Goal: Task Accomplishment & Management: Complete application form

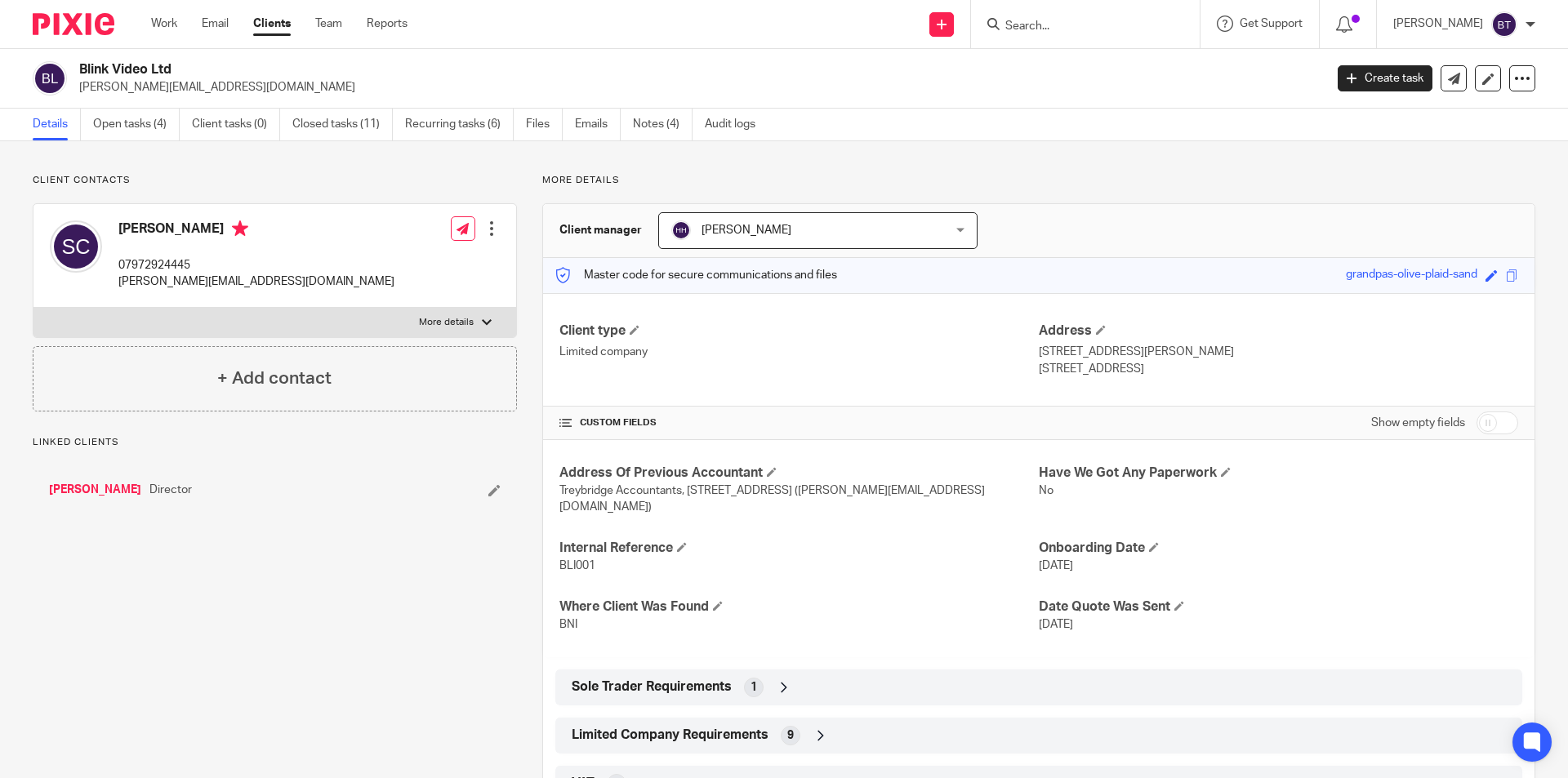
click at [1127, 23] on input "Search" at bounding box center [1077, 27] width 147 height 14
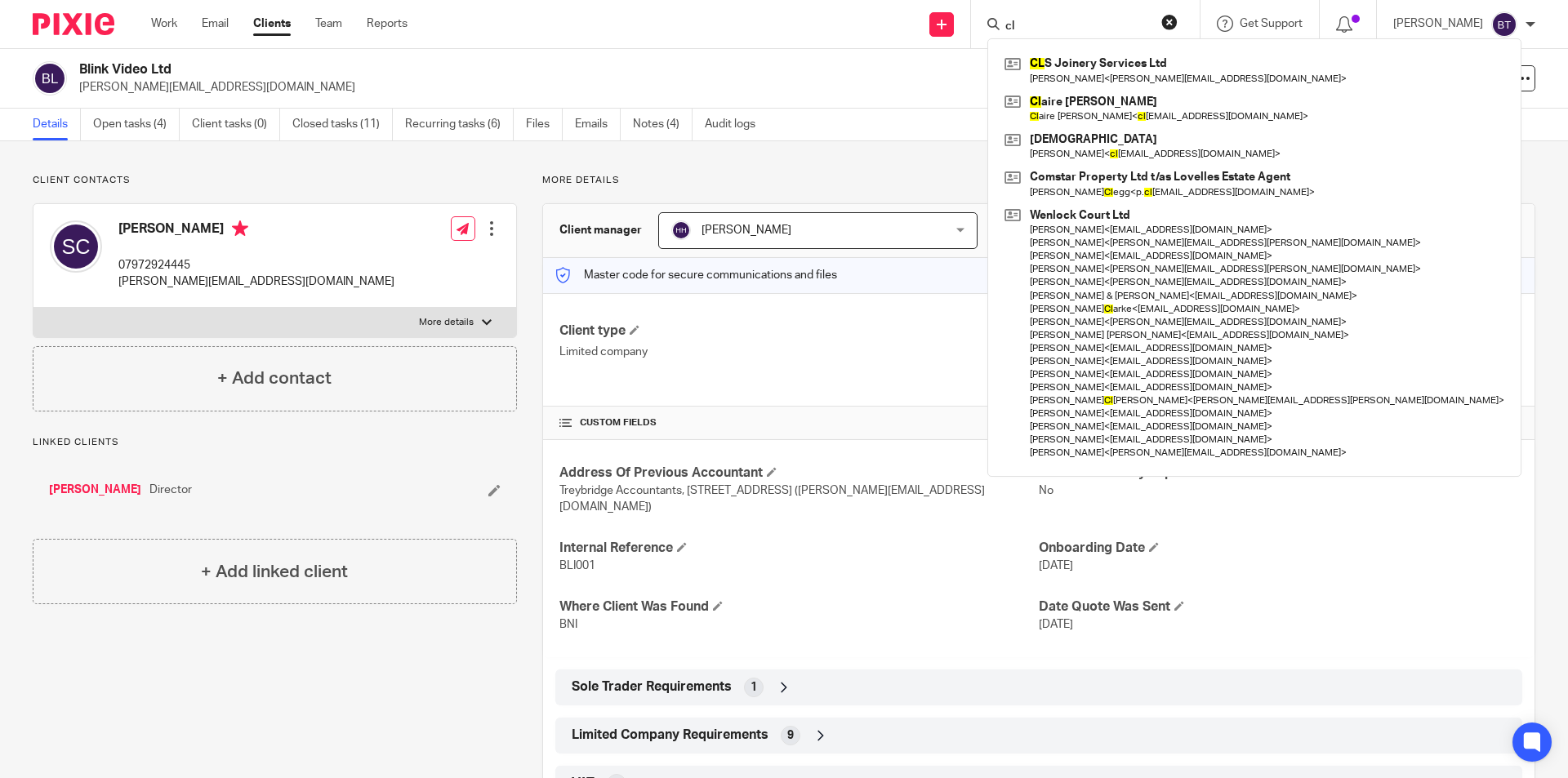
type input "c"
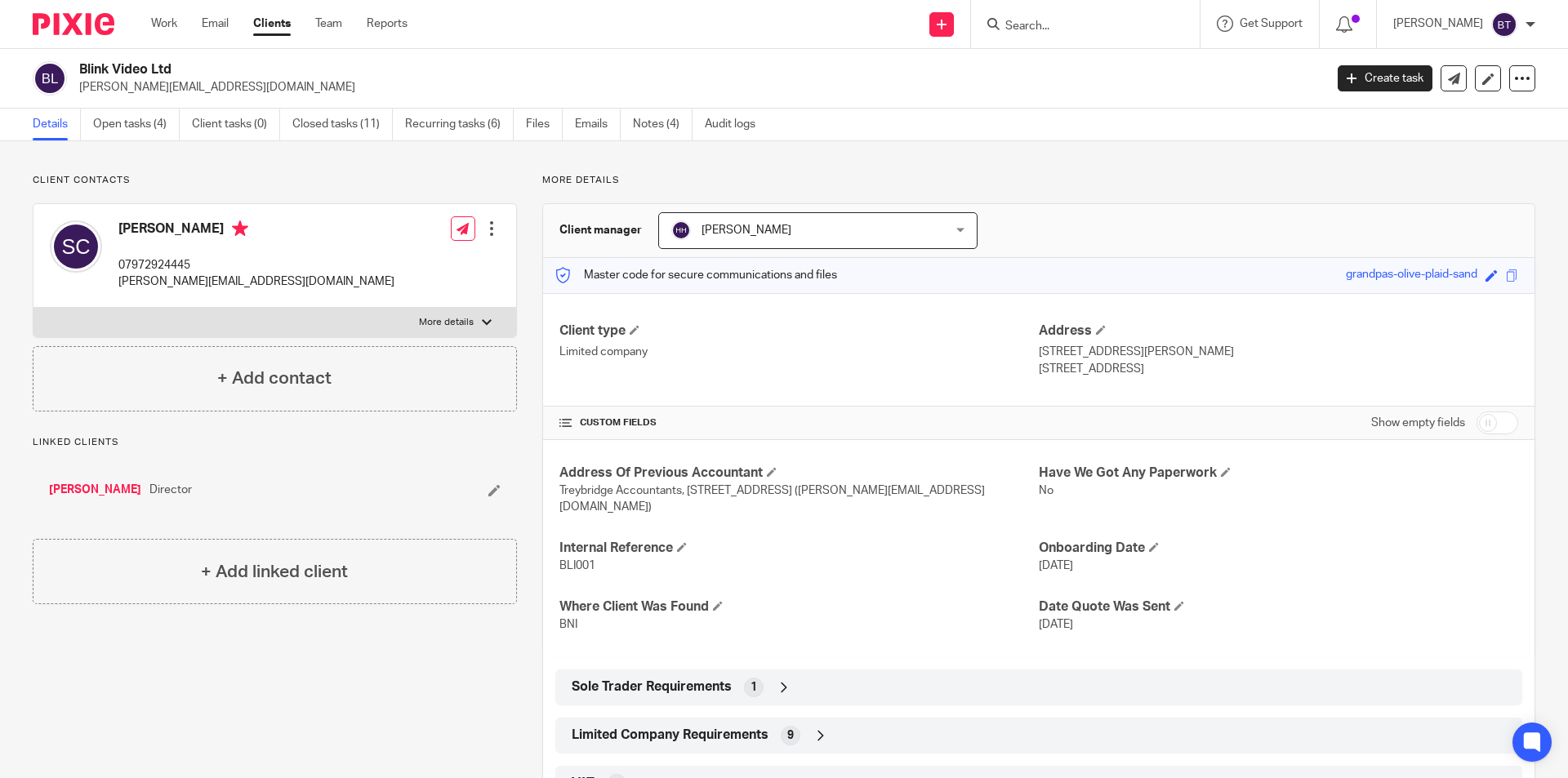
click at [1061, 33] on input "Search" at bounding box center [1077, 27] width 147 height 14
drag, startPoint x: 997, startPoint y: 33, endPoint x: 981, endPoint y: 33, distance: 16.0
click at [971, 33] on div "Send new email Create task Add client" at bounding box center [941, 24] width 58 height 48
click at [975, 127] on link "Add client" at bounding box center [980, 124] width 101 height 24
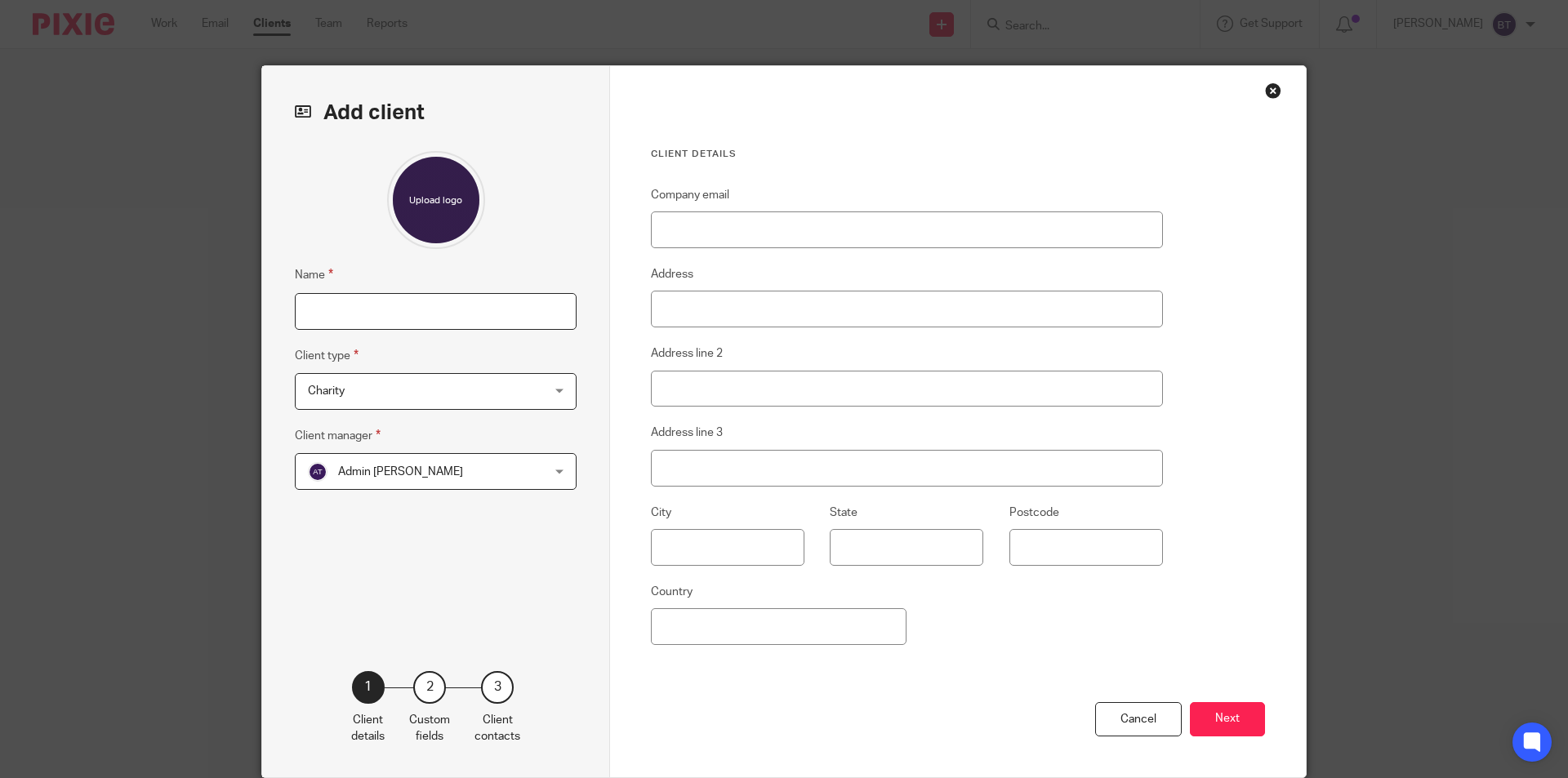
click at [404, 321] on input "Name" at bounding box center [436, 311] width 282 height 37
click at [357, 391] on span "Charity" at bounding box center [415, 391] width 214 height 34
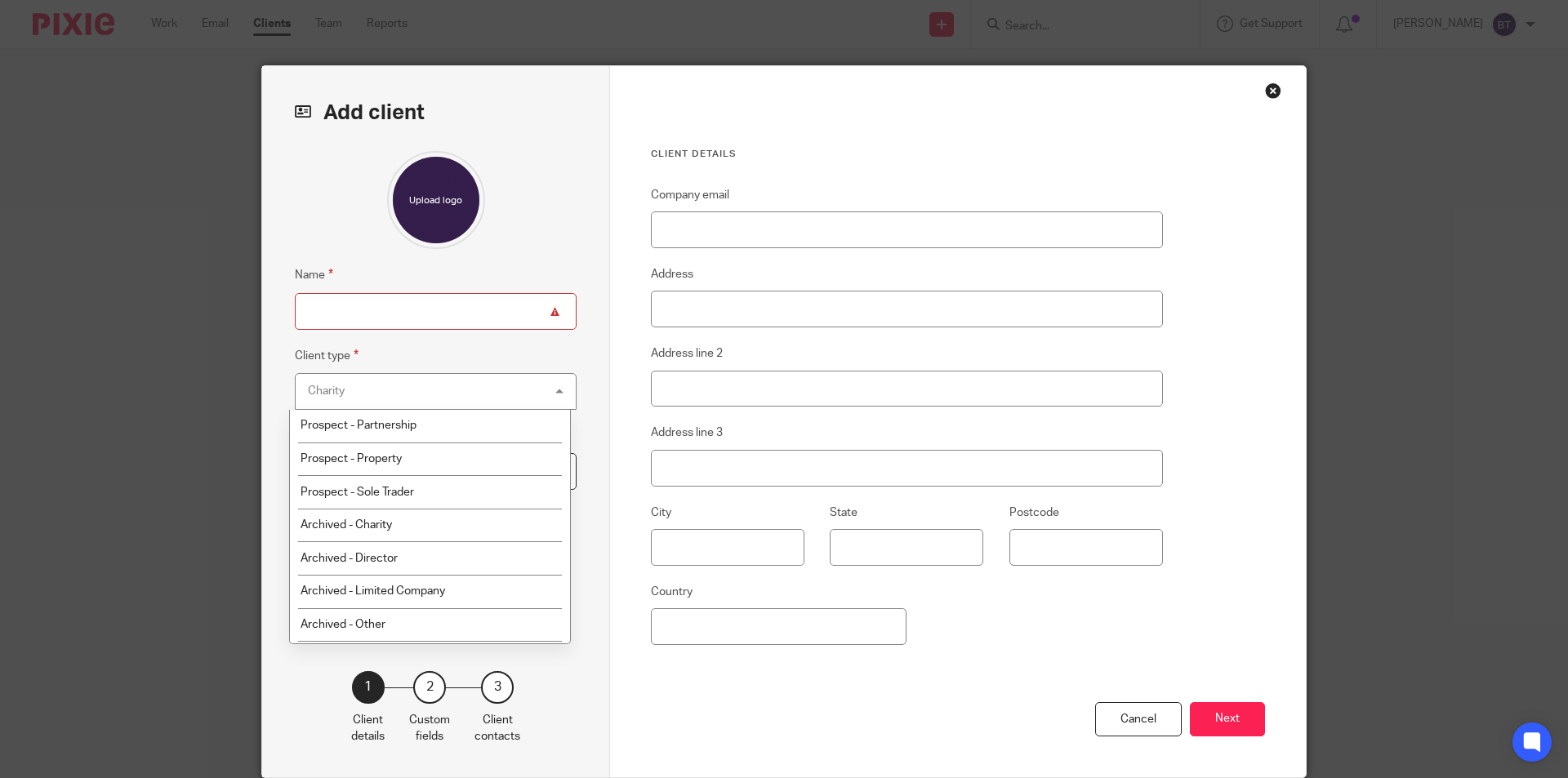
scroll to position [346, 0]
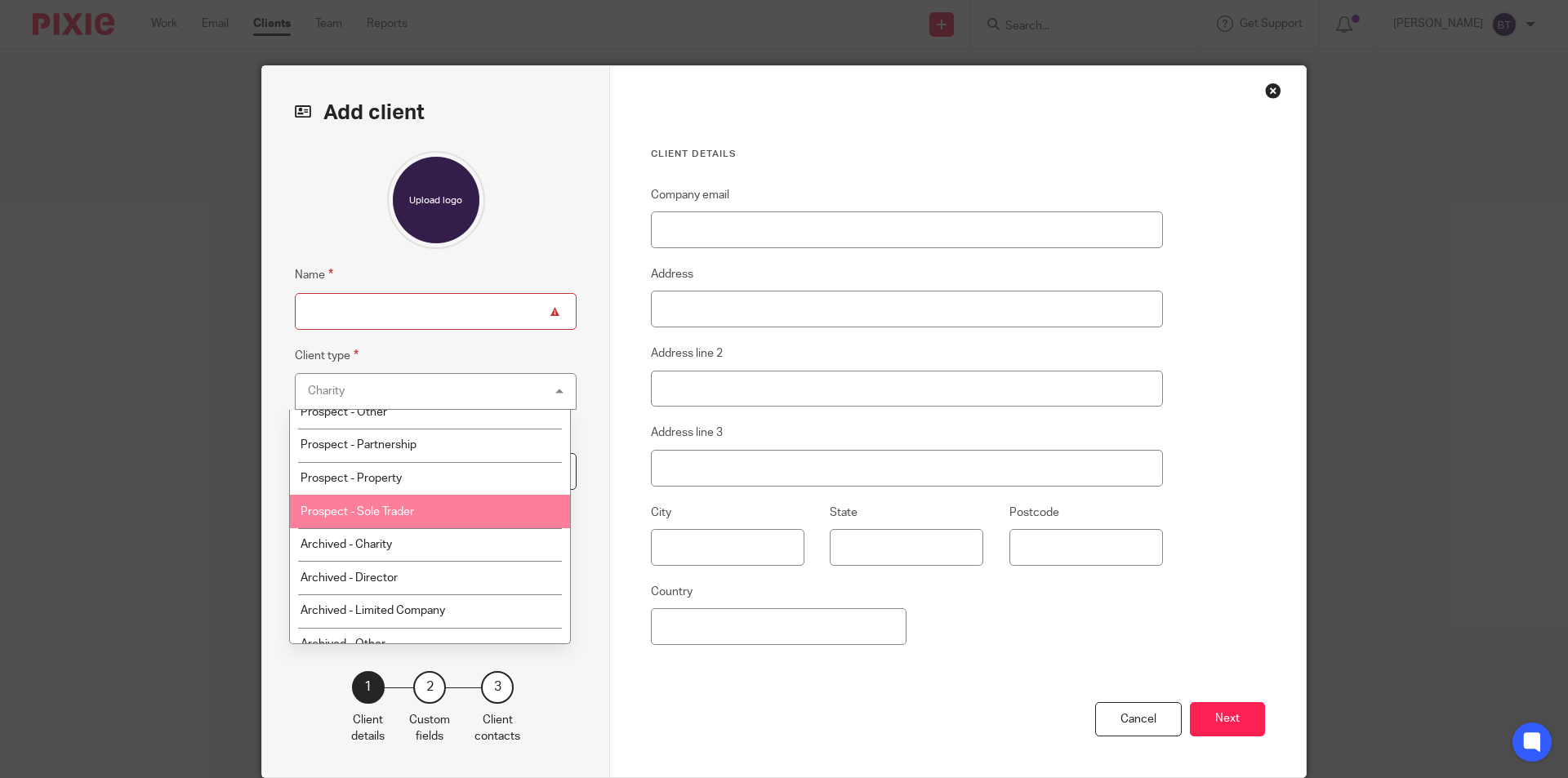
click at [457, 506] on li "Prospect - Sole Trader" at bounding box center [430, 512] width 280 height 34
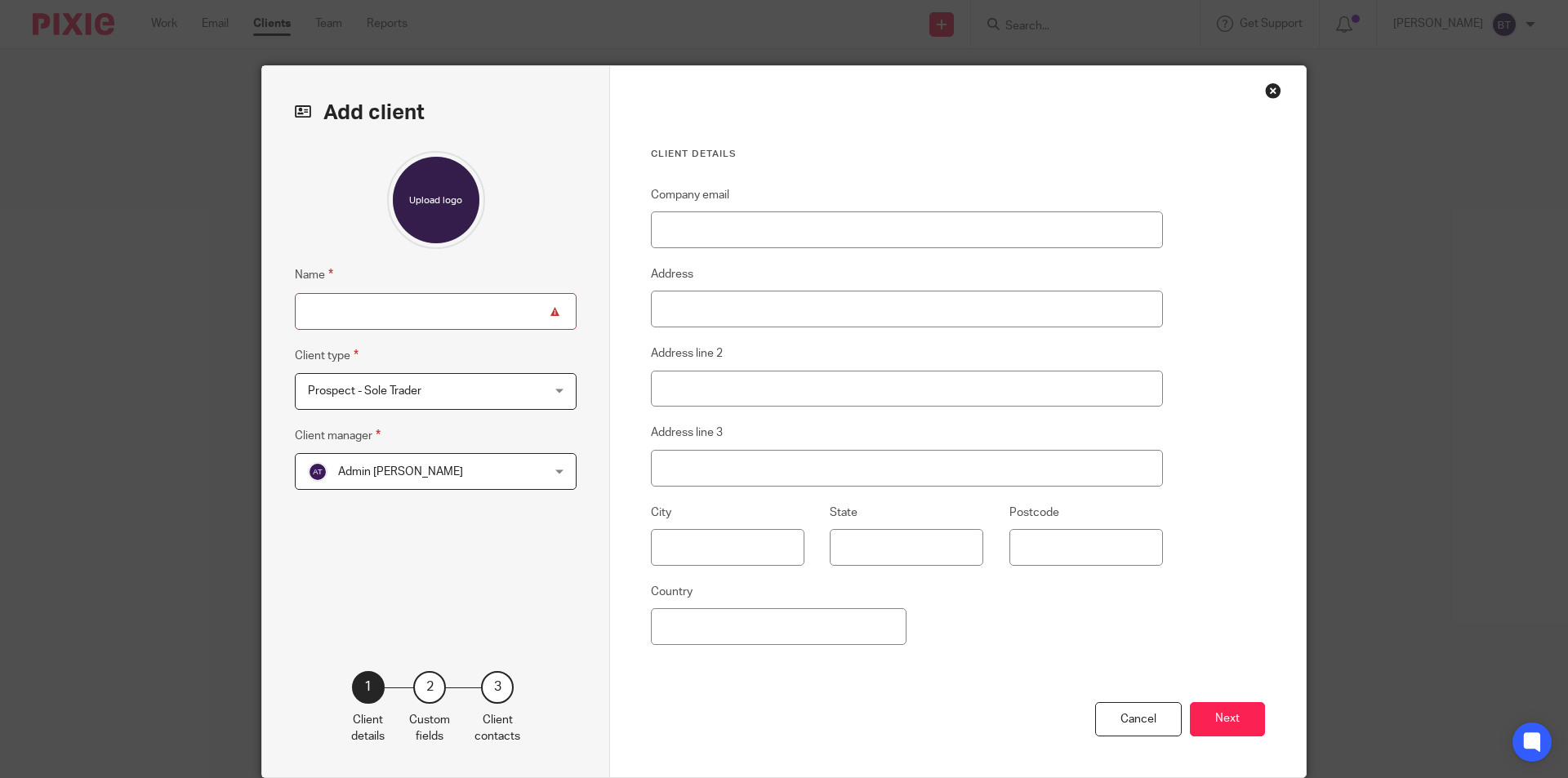
drag, startPoint x: 409, startPoint y: 485, endPoint x: 398, endPoint y: 482, distance: 11.4
click at [405, 485] on span "Admin Turpin" at bounding box center [415, 471] width 214 height 34
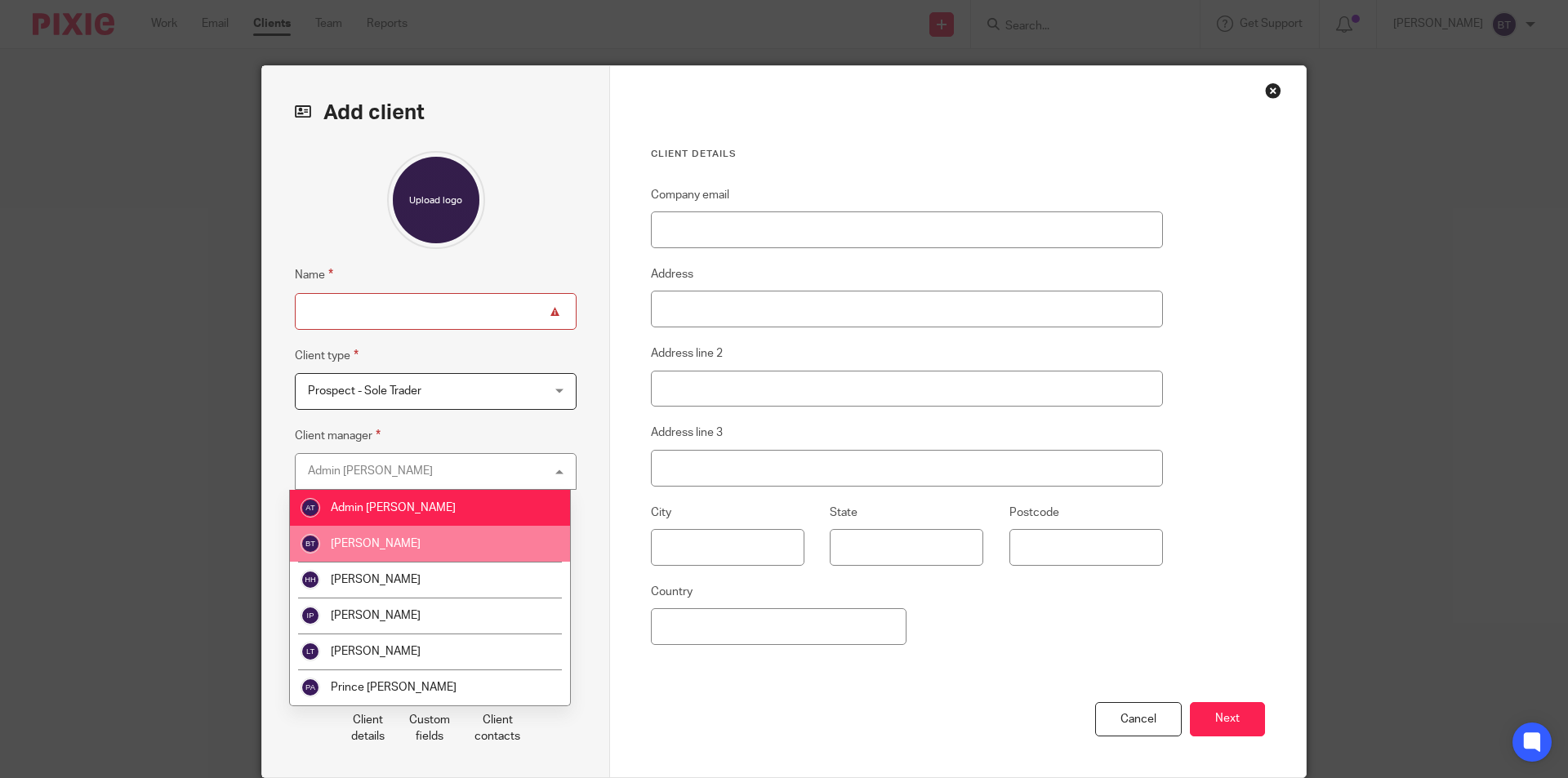
click at [425, 544] on li "[PERSON_NAME]" at bounding box center [430, 544] width 280 height 36
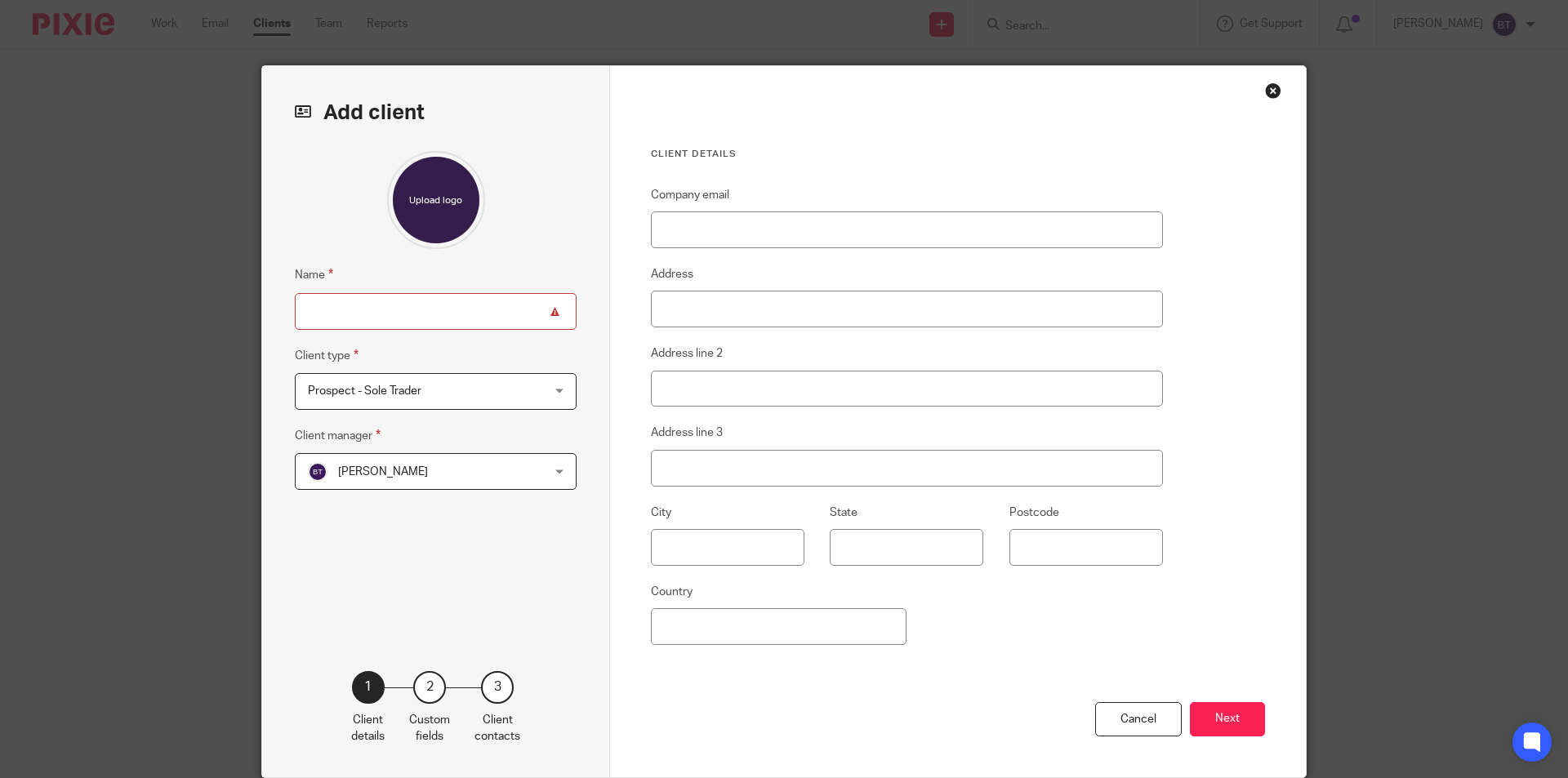
click at [206, 507] on div "Add client Name Client type Prospect - Sole Trader Prospect - Sole Trader Chari…" at bounding box center [784, 389] width 1568 height 778
click at [321, 317] on input "Name" at bounding box center [436, 311] width 282 height 37
type input "Claire Barratt"
click at [669, 224] on input "Company email" at bounding box center [907, 229] width 512 height 37
paste input "Clairebarratt5@gmail.com"
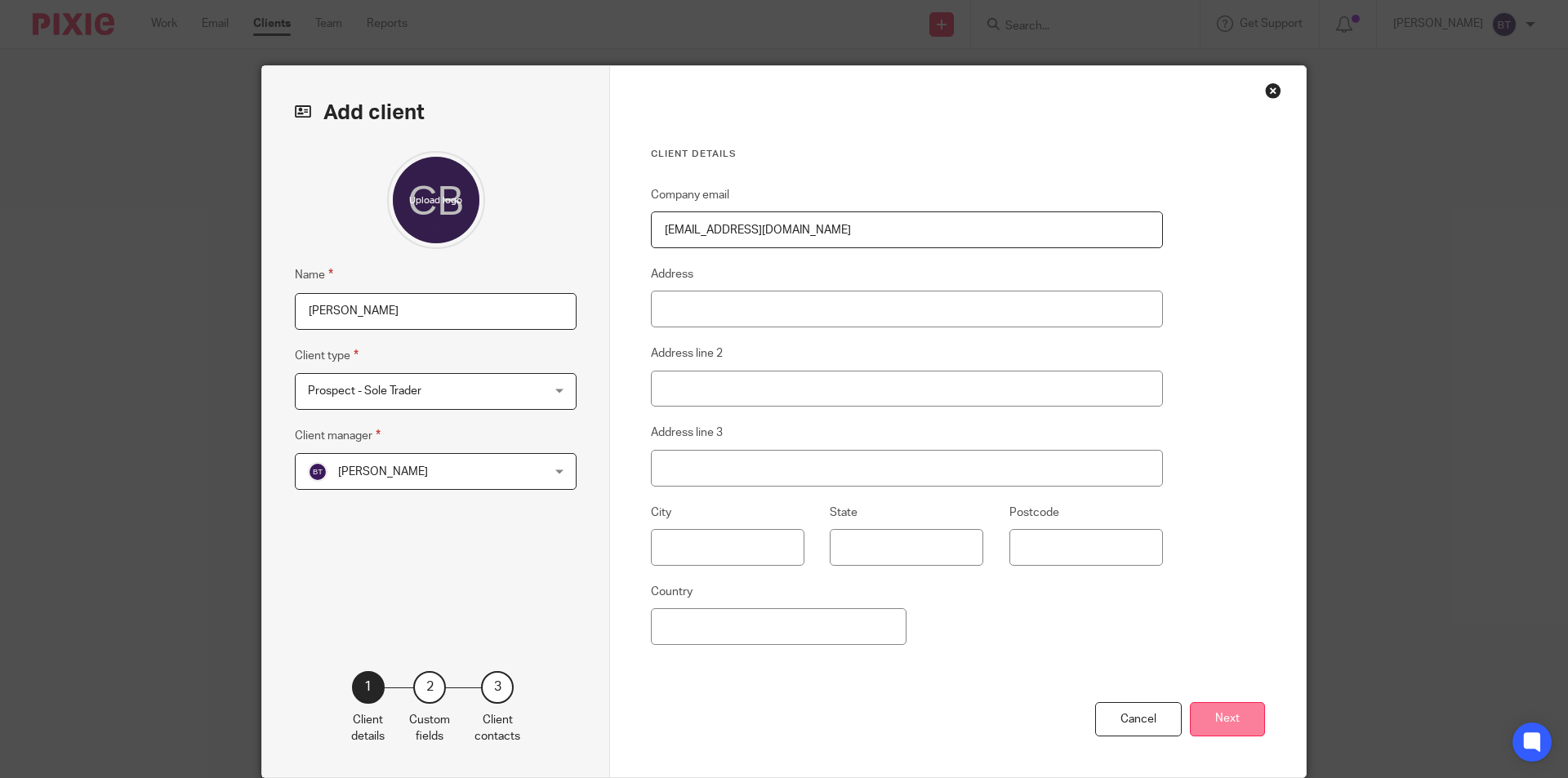
type input "Clairebarratt5@gmail.com"
drag, startPoint x: 1226, startPoint y: 713, endPoint x: 1235, endPoint y: 714, distance: 9.1
click at [1226, 714] on button "Next" at bounding box center [1227, 719] width 75 height 35
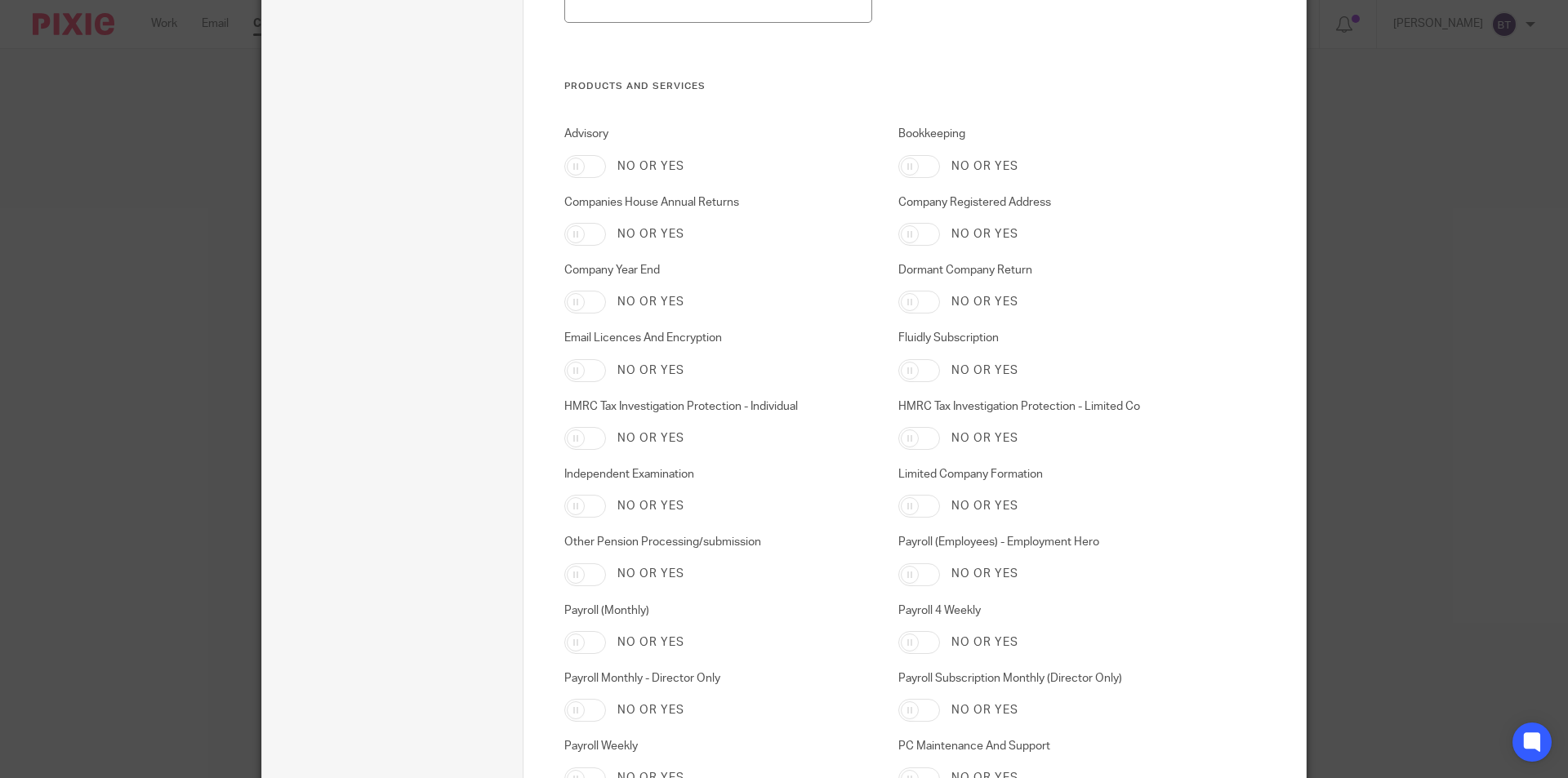
scroll to position [2634, 0]
drag, startPoint x: 579, startPoint y: 433, endPoint x: 589, endPoint y: 430, distance: 10.4
click at [583, 430] on div "HMRC Tax Investigation Protection - Individual No or yes" at bounding box center [705, 429] width 334 height 52
click at [574, 443] on input "HMRC Tax Investigation Protection - Individual" at bounding box center [585, 443] width 42 height 23
checkbox input "true"
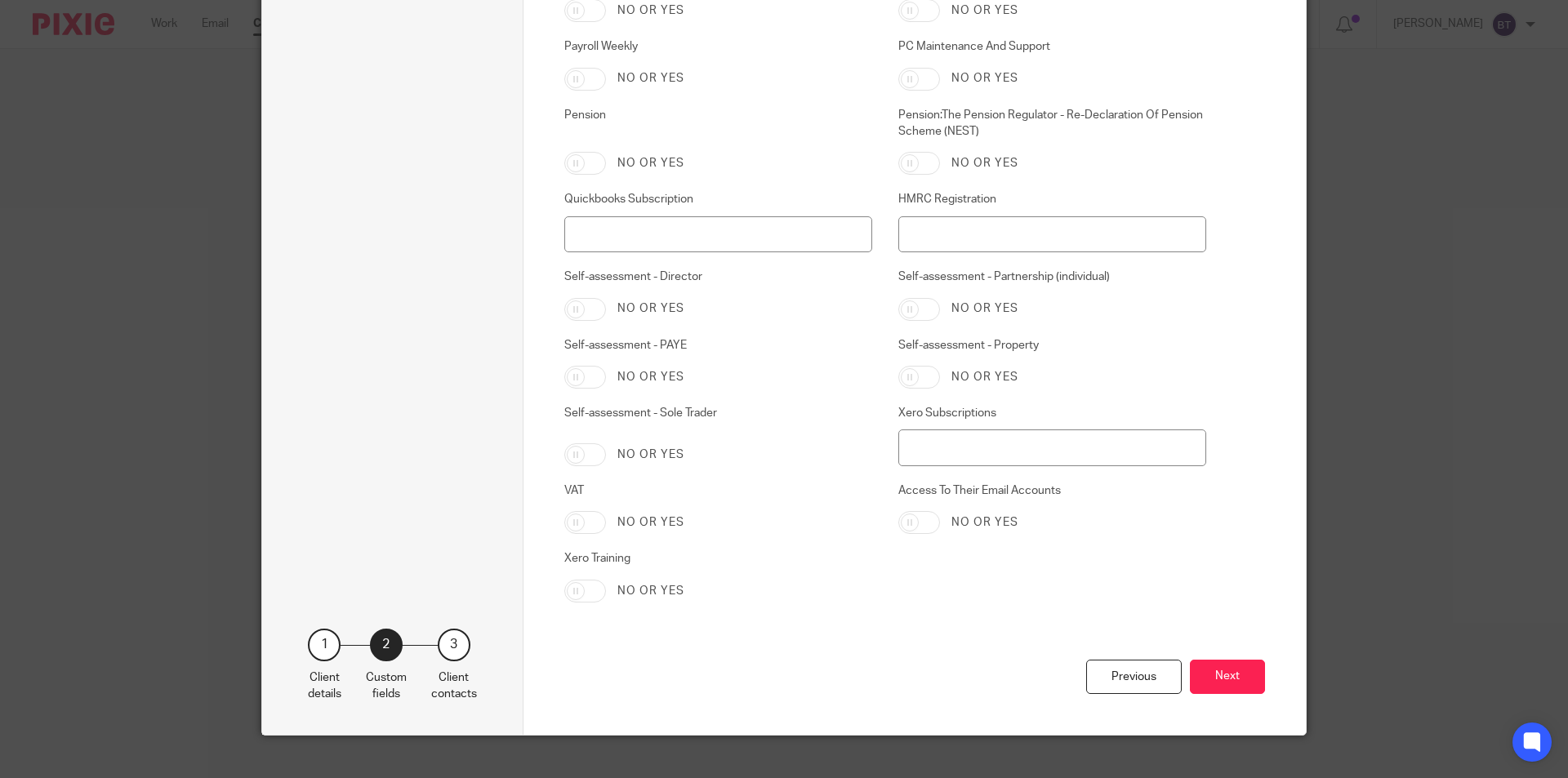
scroll to position [3361, 0]
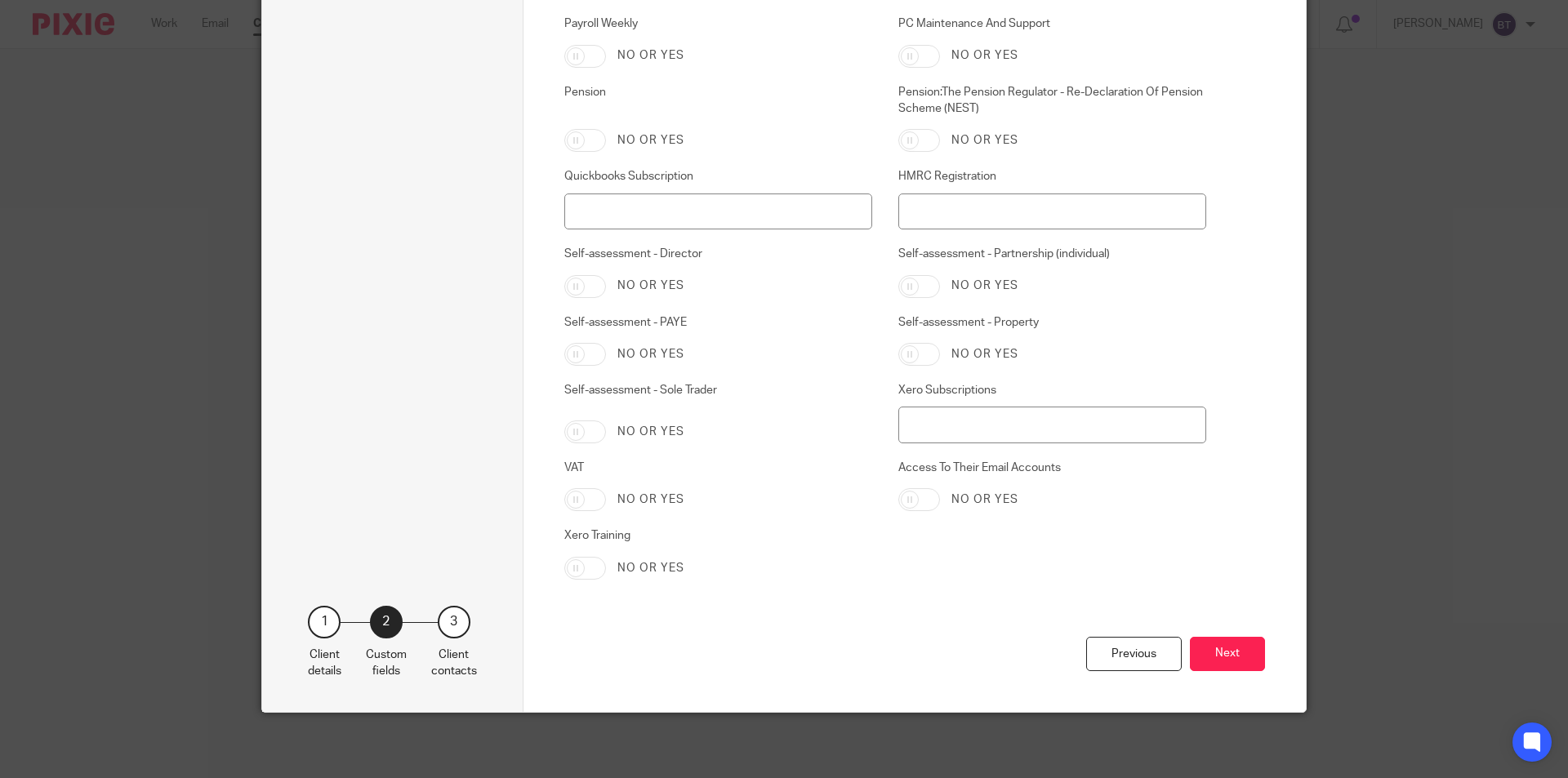
click at [564, 438] on input "Self-assessment - Sole Trader" at bounding box center [585, 432] width 42 height 23
checkbox input "true"
click at [1211, 659] on button "Next" at bounding box center [1227, 654] width 75 height 35
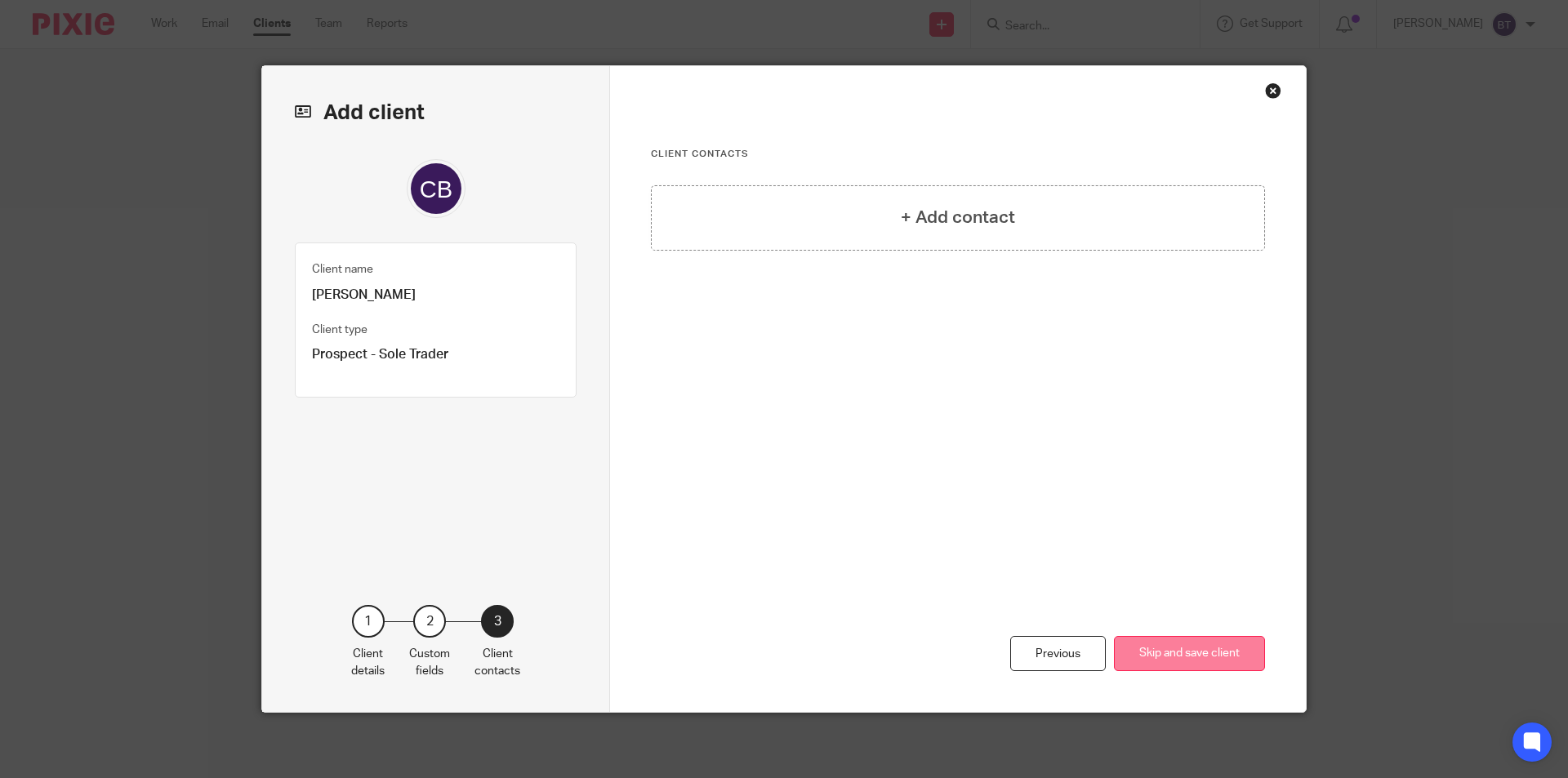
scroll to position [0, 0]
click at [938, 209] on h4 "+ Add contact" at bounding box center [958, 217] width 114 height 25
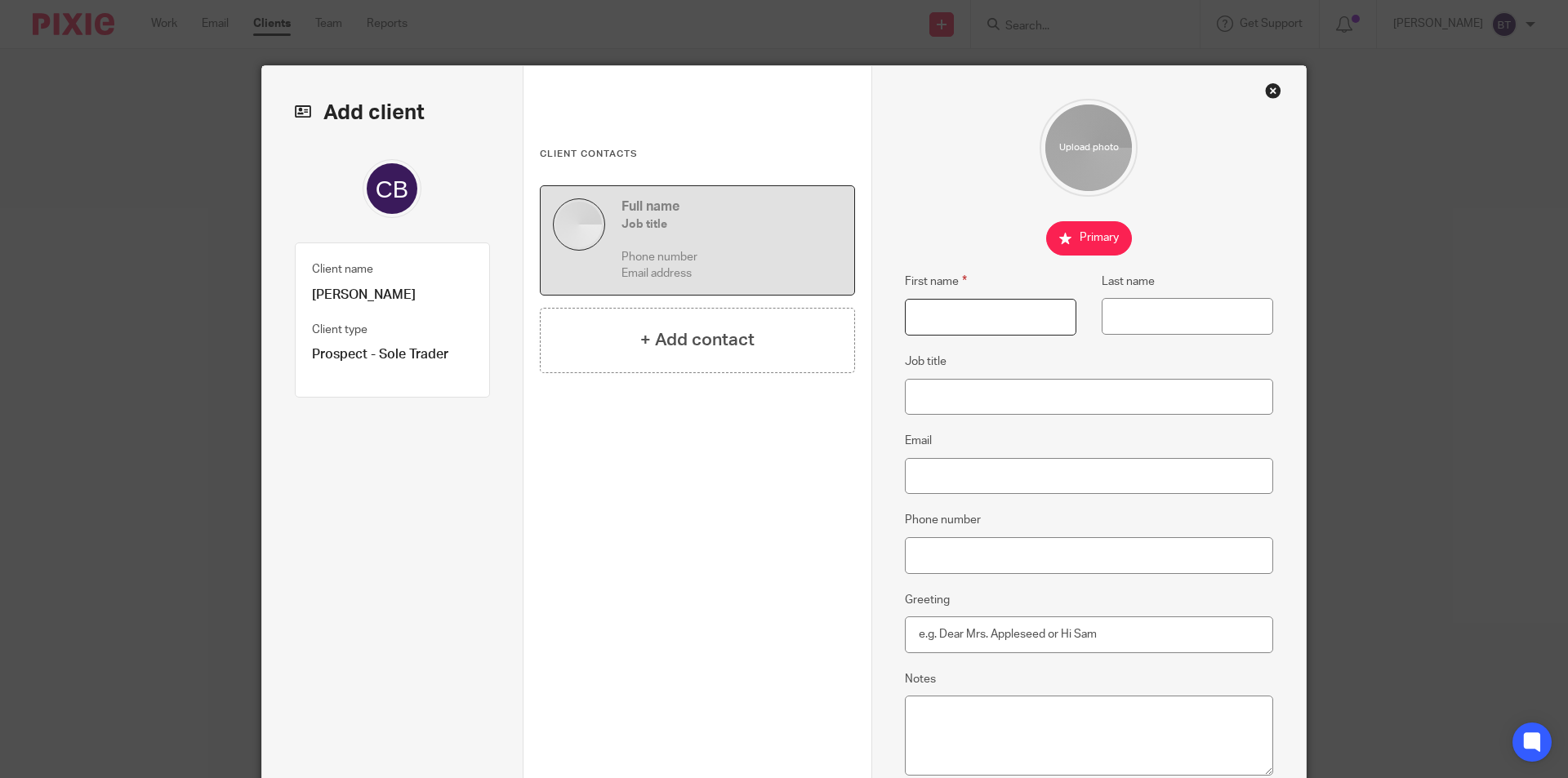
click at [933, 327] on input "First name" at bounding box center [990, 316] width 171 height 37
type input "Claire"
type input "Barratt"
paste input "Clairebarratt5@gmail.com"
type input "Clairebarratt5@gmail.com"
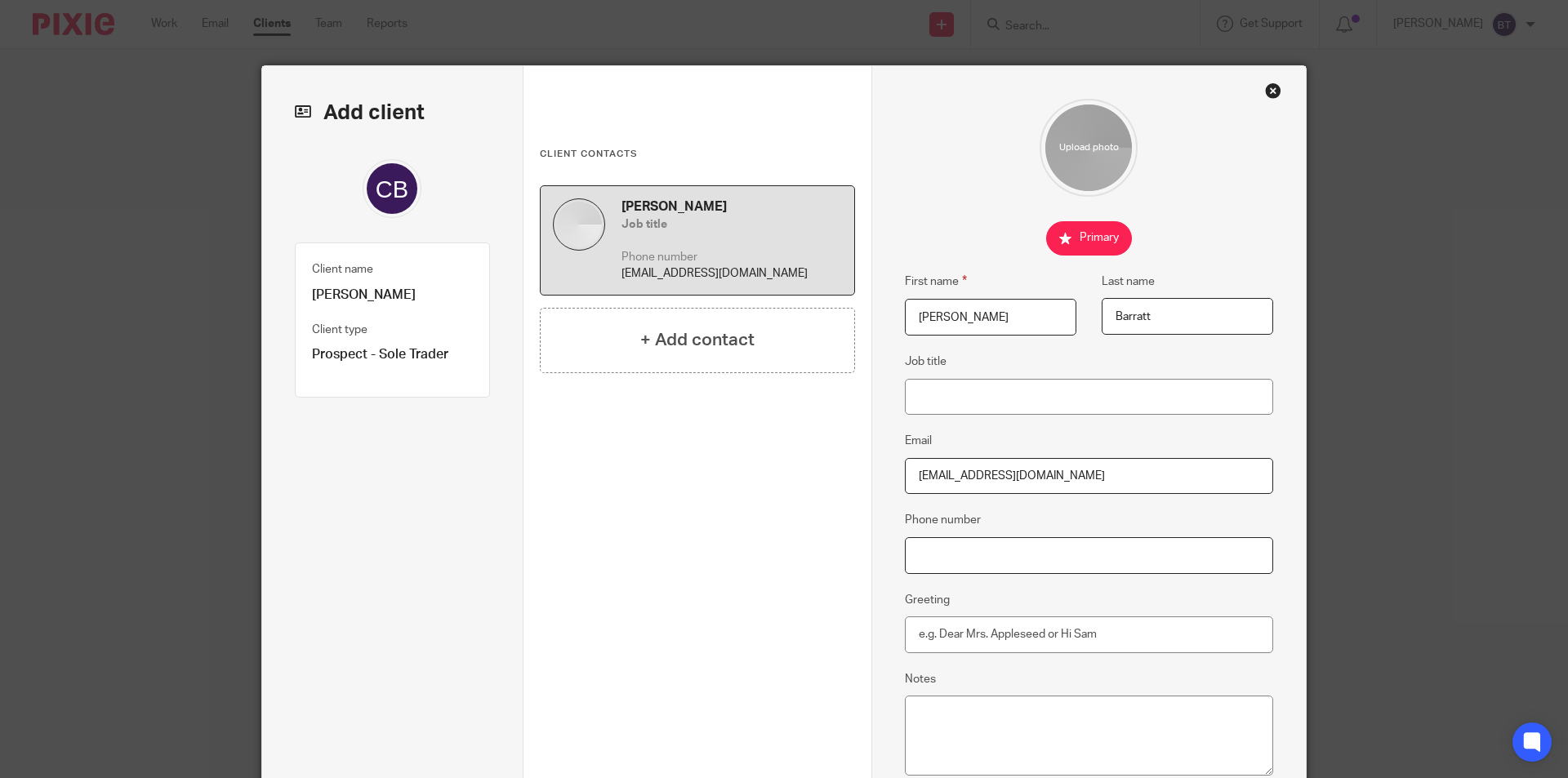
click at [998, 549] on input "Phone number" at bounding box center [1089, 555] width 369 height 37
click at [970, 551] on input "Phone number" at bounding box center [1089, 555] width 369 height 37
paste input "07803 307159"
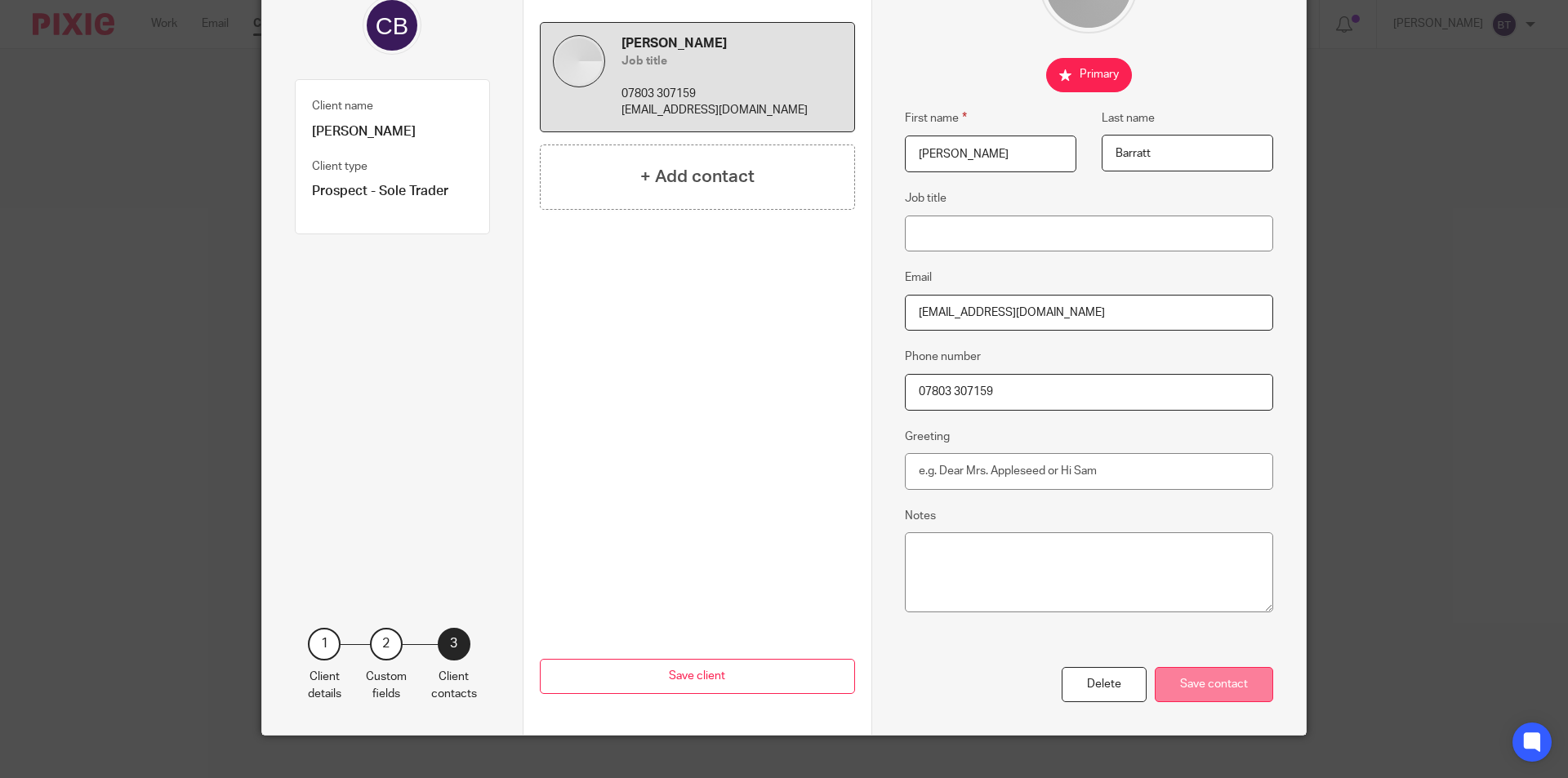
type input "07803 307159"
click at [1219, 689] on div "Save contact" at bounding box center [1213, 684] width 119 height 35
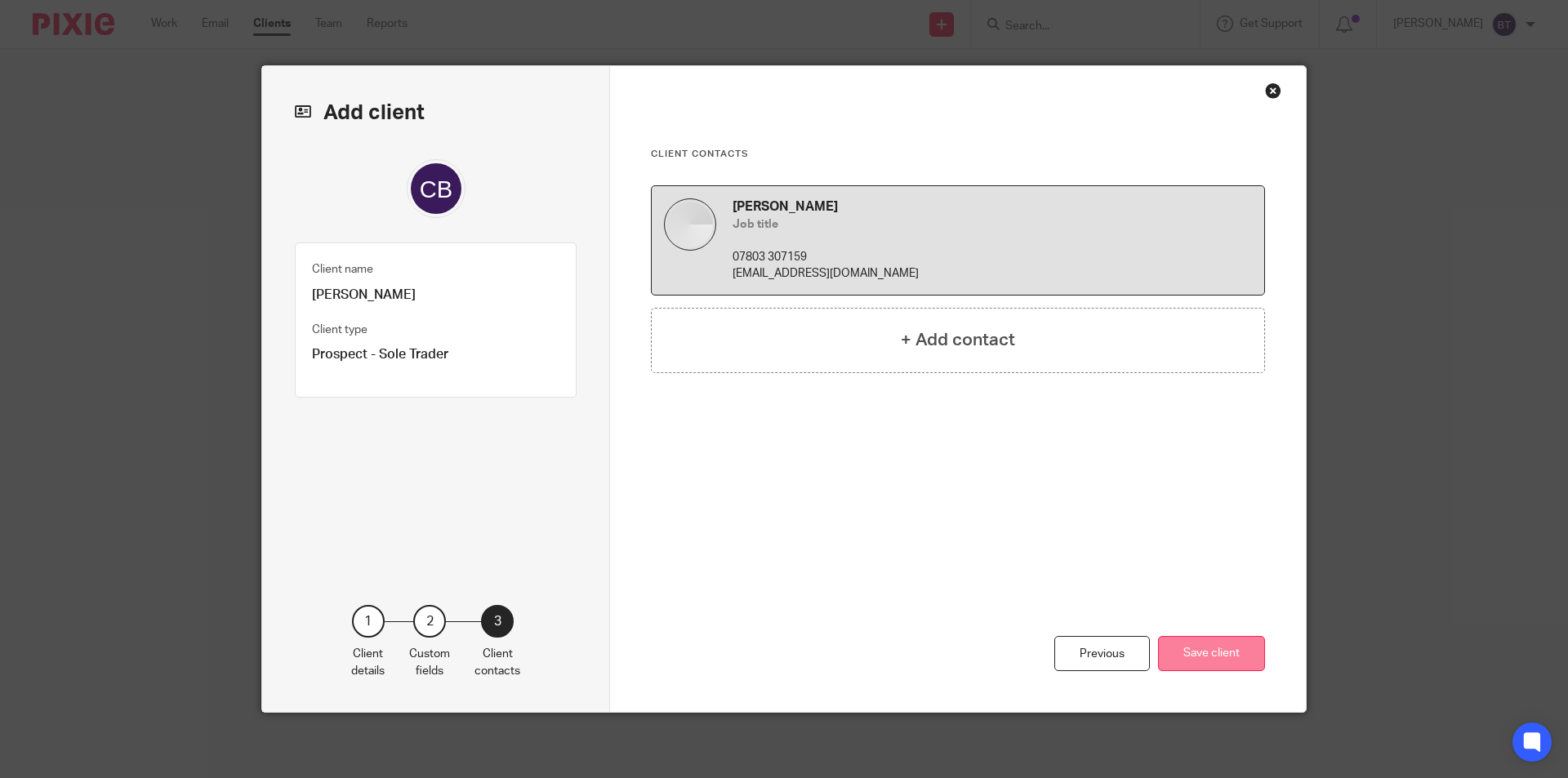
click at [1185, 639] on button "Save client" at bounding box center [1211, 653] width 107 height 35
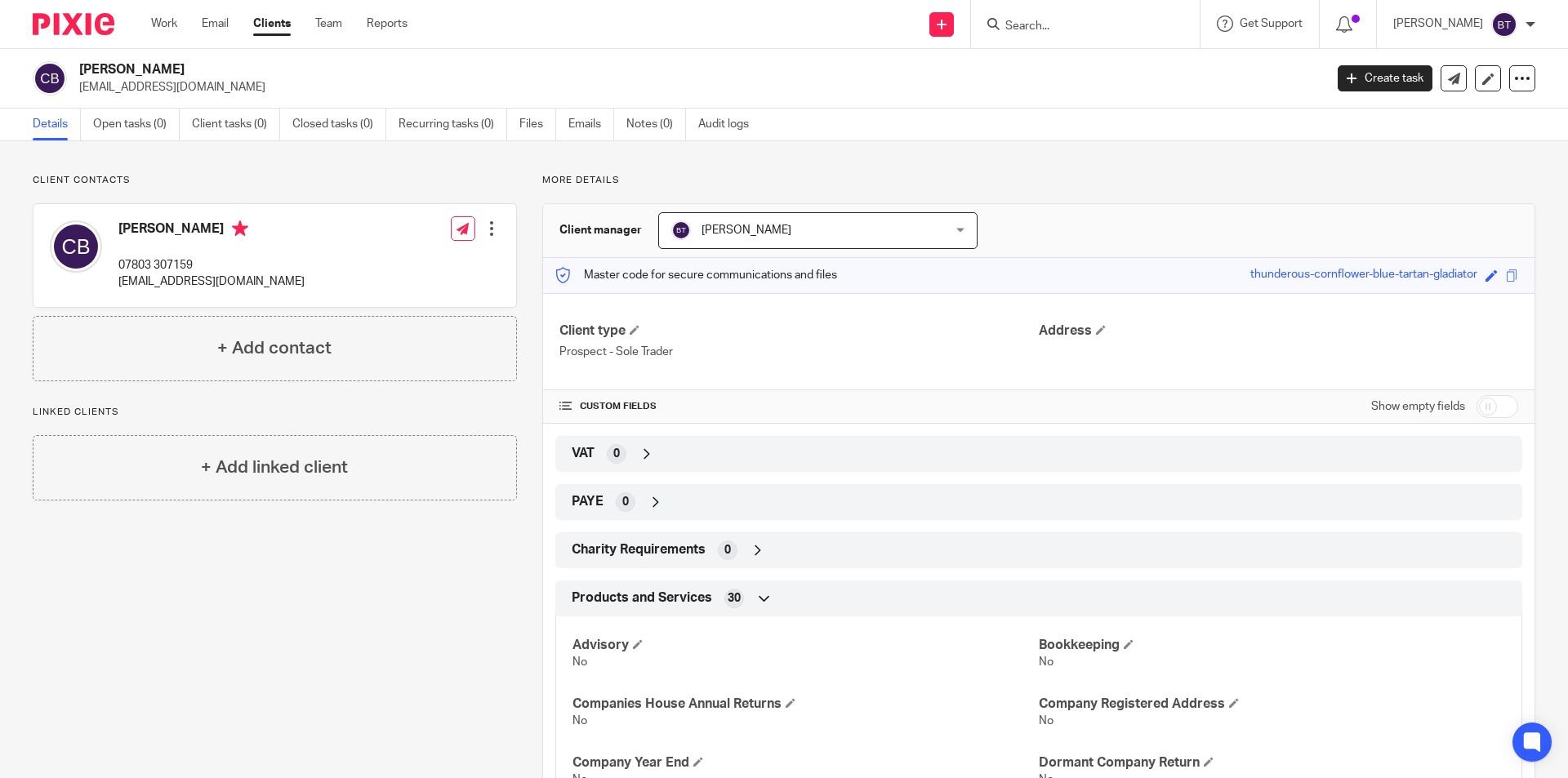
click at [554, 81] on p "[EMAIL_ADDRESS][DOMAIN_NAME]" at bounding box center [696, 87] width 1234 height 16
click at [644, 132] on link "Notes (0)" at bounding box center [656, 125] width 60 height 32
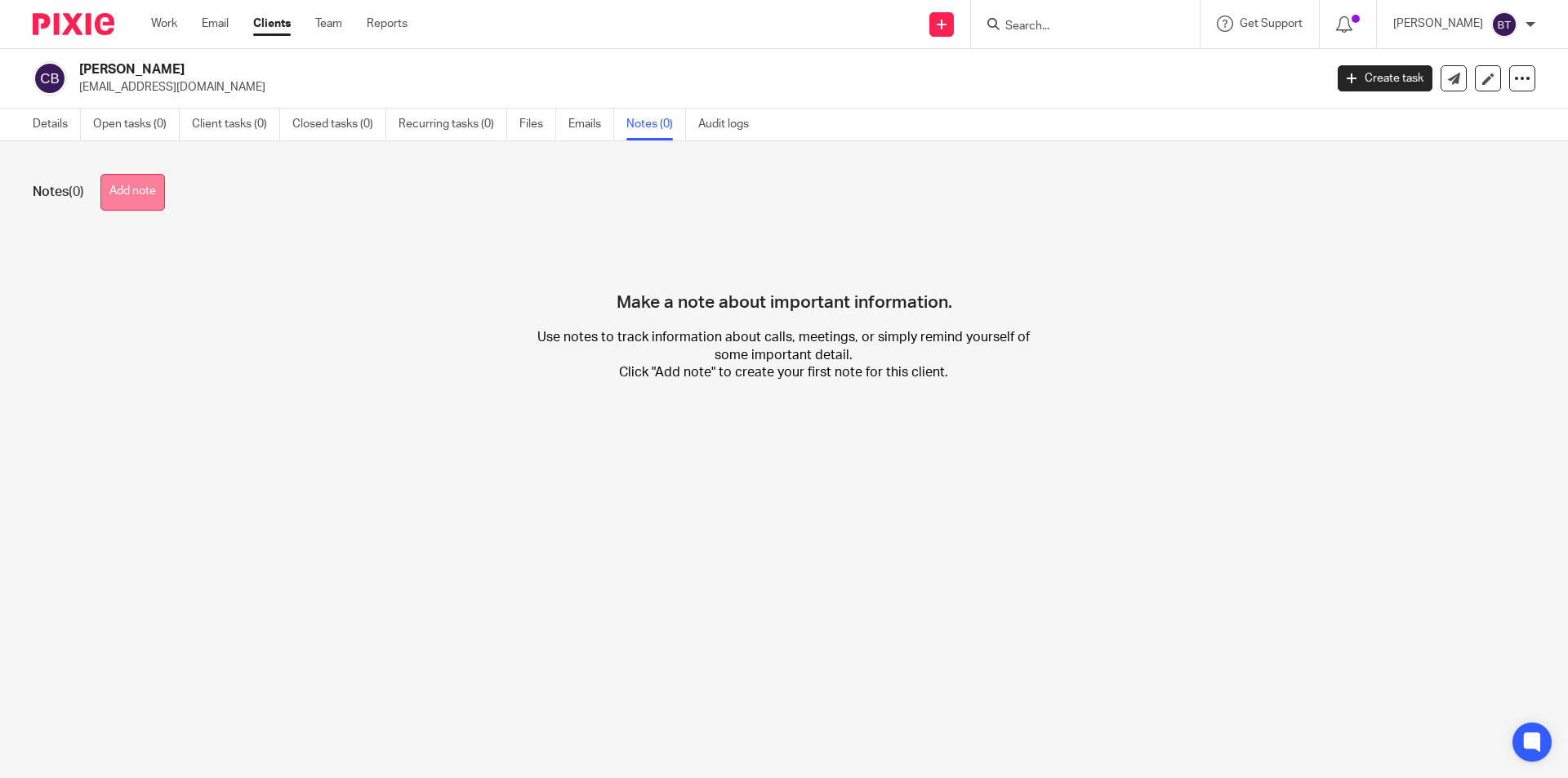
click at [140, 190] on button "Add note" at bounding box center [133, 192] width 64 height 37
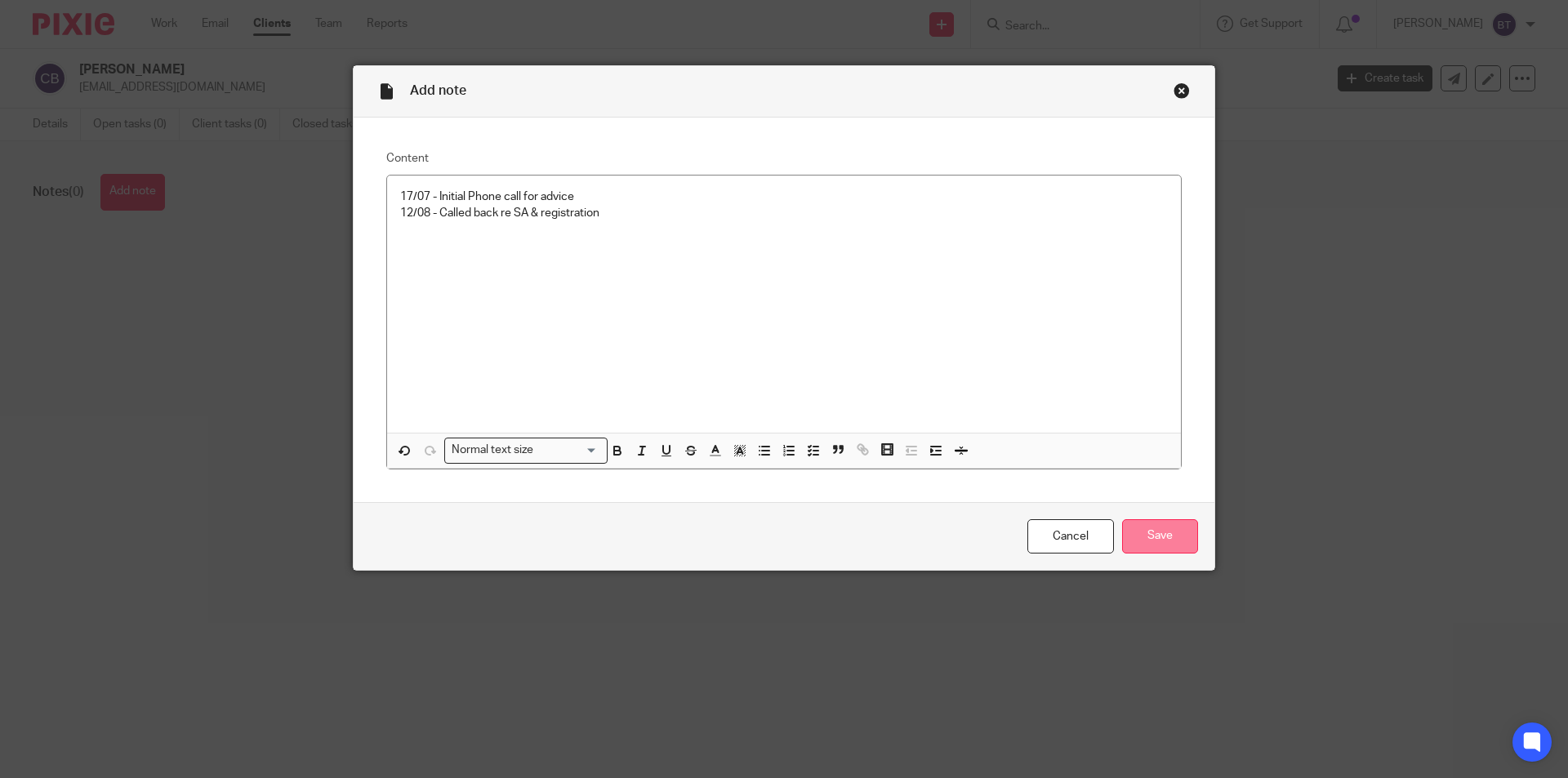
click at [1144, 548] on input "Save" at bounding box center [1160, 536] width 76 height 35
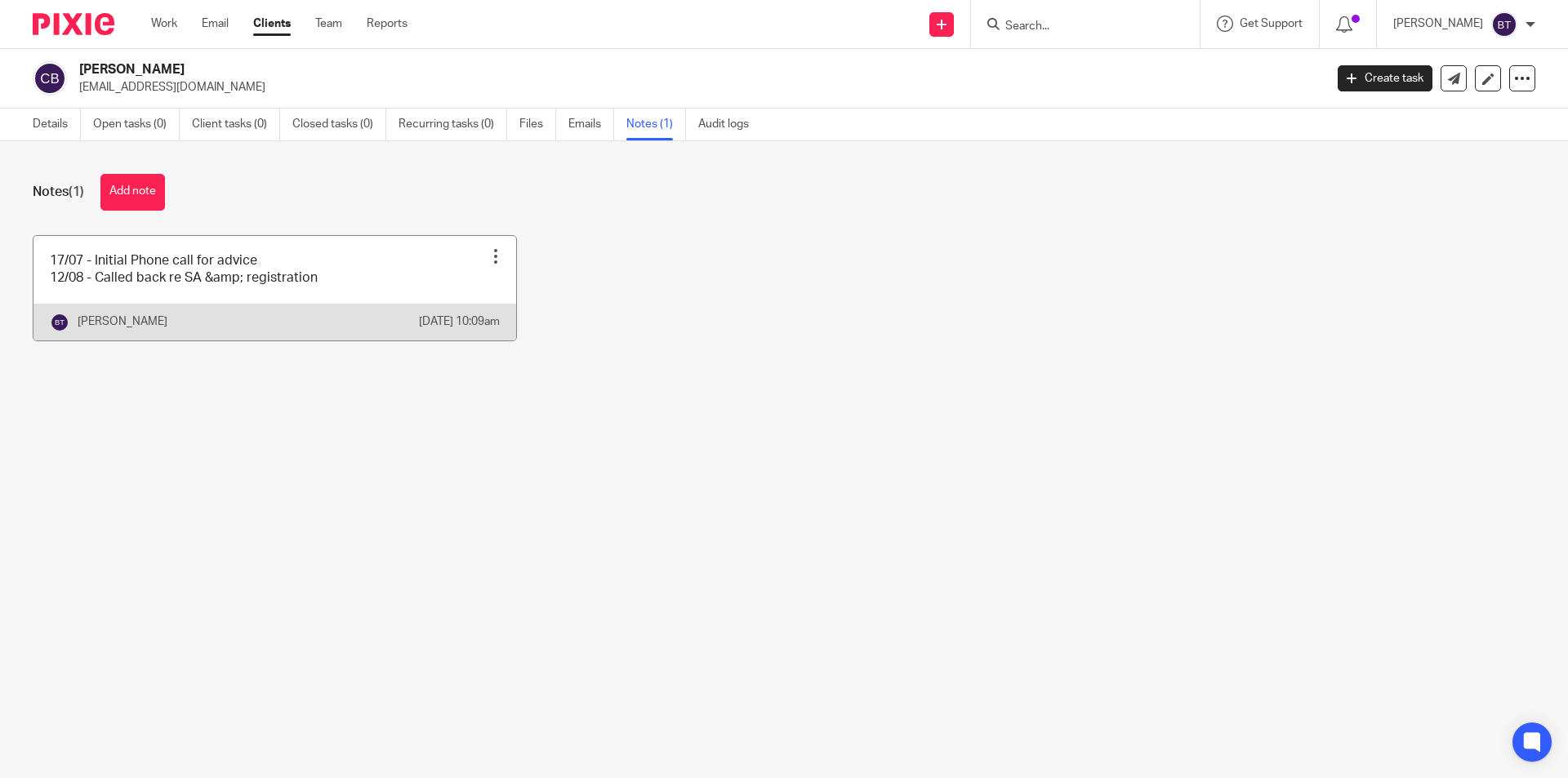
click at [170, 307] on link at bounding box center [275, 288] width 482 height 104
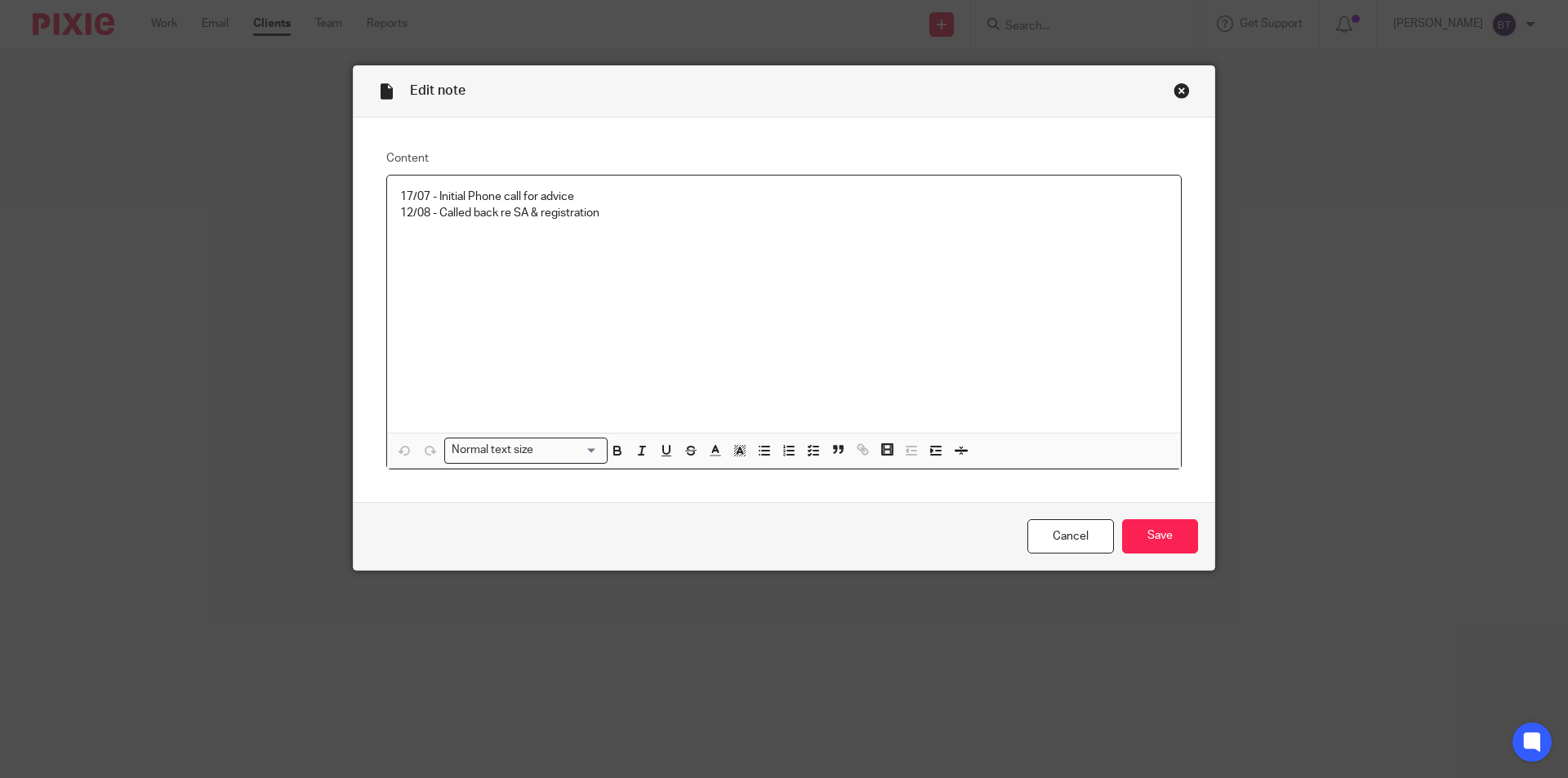
click at [530, 253] on div "17/07 - Initial Phone call for advice 12/08 - Called back re SA & registration" at bounding box center [784, 305] width 794 height 258
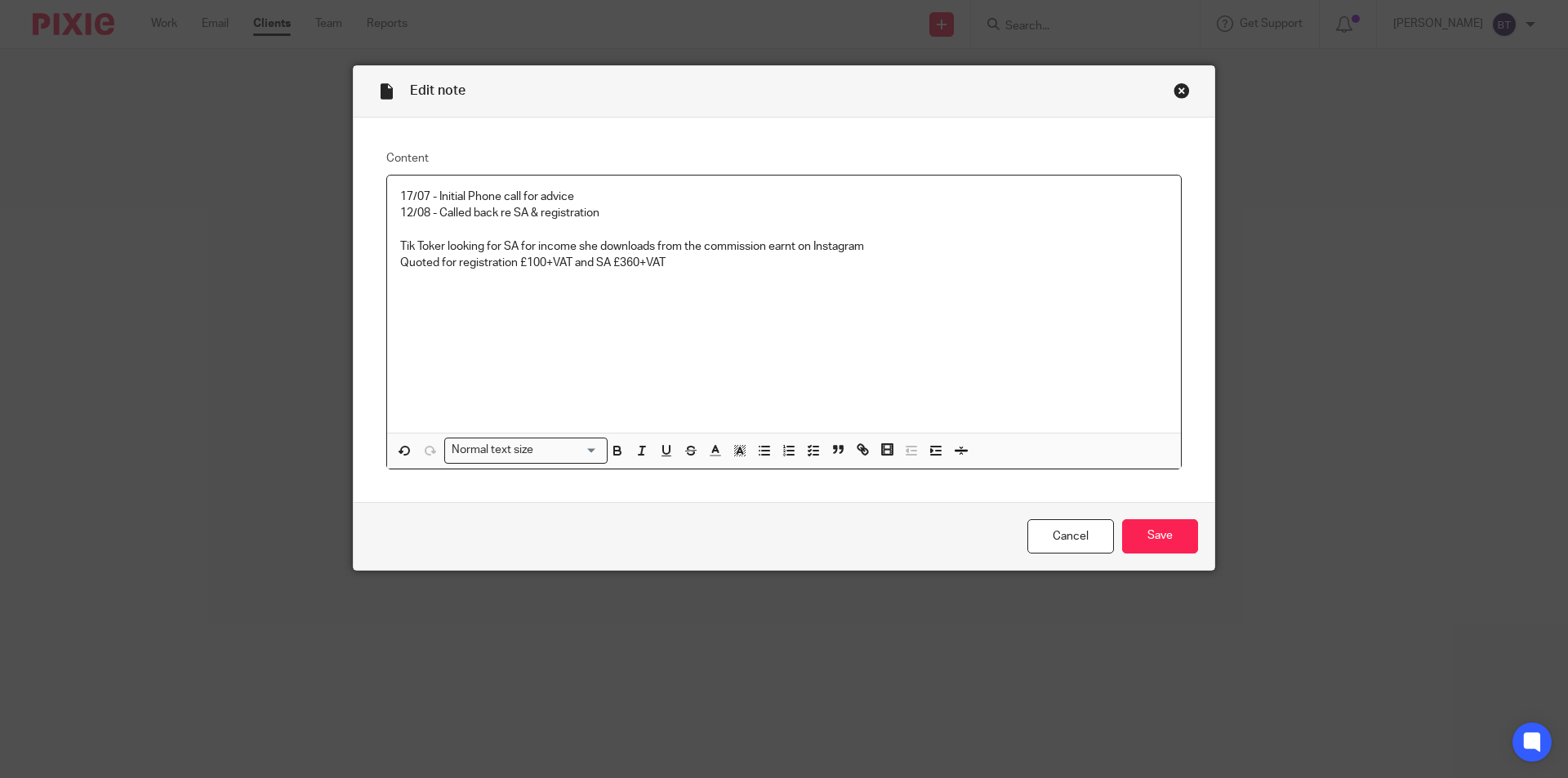
drag, startPoint x: 778, startPoint y: 248, endPoint x: 1017, endPoint y: 279, distance: 241.0
click at [1017, 278] on div "17/07 - Initial Phone call for advice 12/08 - Called back re SA & registration …" at bounding box center [784, 305] width 794 height 258
click at [1161, 532] on input "Save" at bounding box center [1160, 536] width 76 height 35
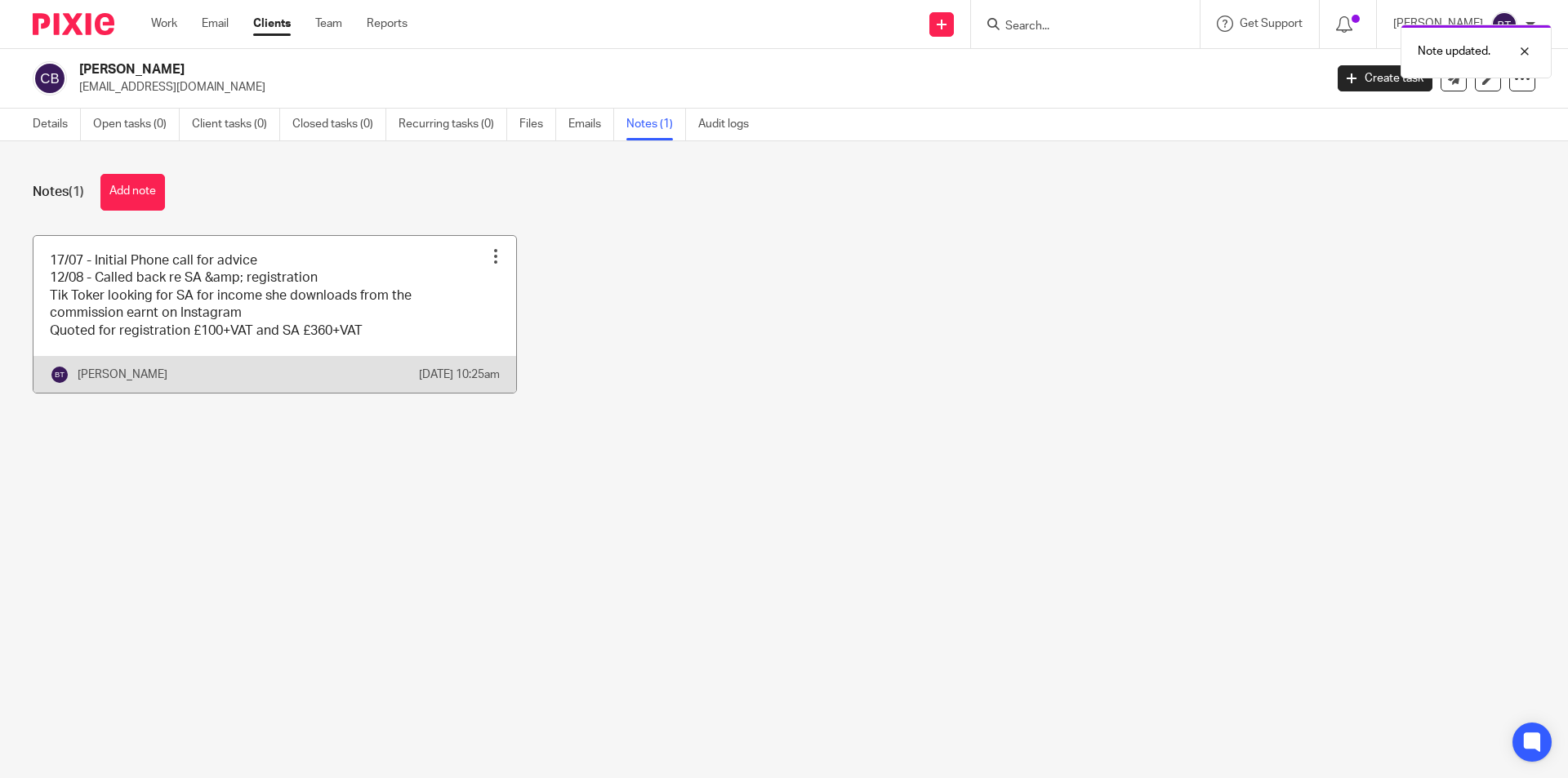
drag, startPoint x: 300, startPoint y: 407, endPoint x: 325, endPoint y: 333, distance: 78.1
click at [302, 393] on div "[PERSON_NAME] [DATE] 10:25am" at bounding box center [275, 373] width 482 height 37
click at [325, 333] on link at bounding box center [275, 315] width 482 height 157
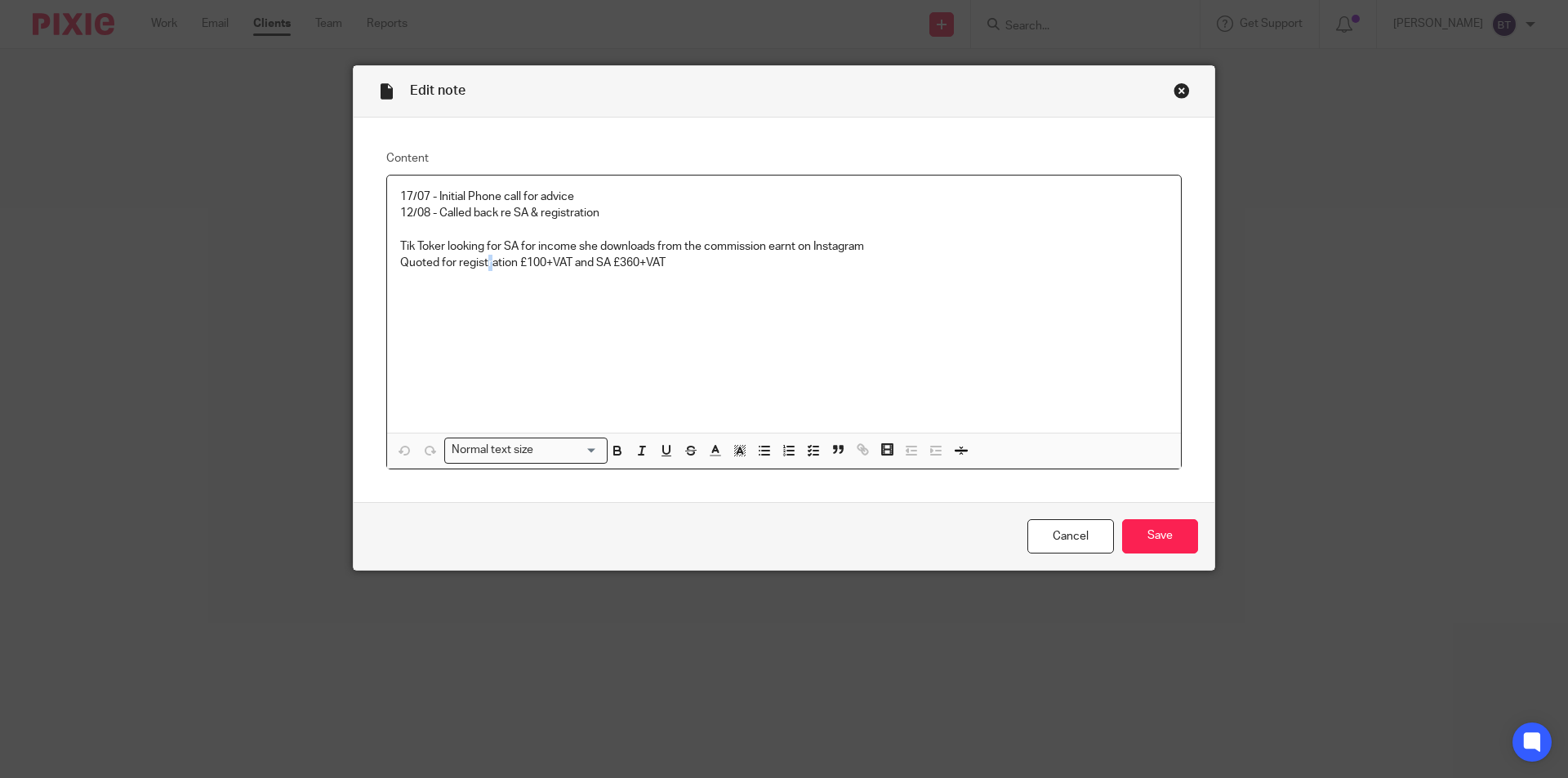
click at [493, 321] on div "17/07 - Initial Phone call for advice 12/08 - Called back re SA & registration …" at bounding box center [784, 305] width 794 height 258
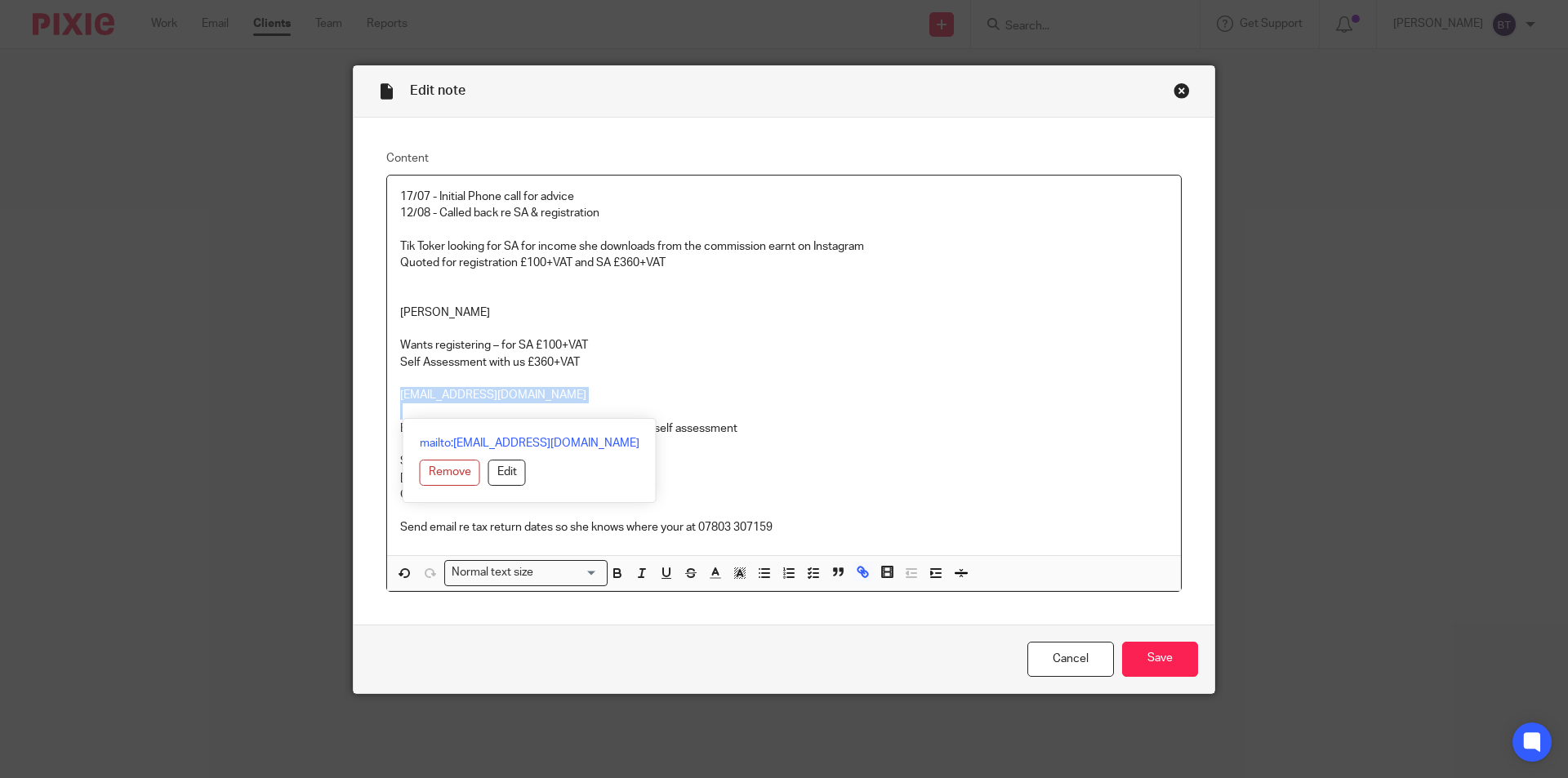
drag, startPoint x: 570, startPoint y: 406, endPoint x: 499, endPoint y: 386, distance: 73.8
click at [499, 386] on div "17/07 - Initial Phone call for advice 12/08 - Called back re SA & registration …" at bounding box center [784, 365] width 794 height 381
copy div "Clairebarratt5@gmail.com"
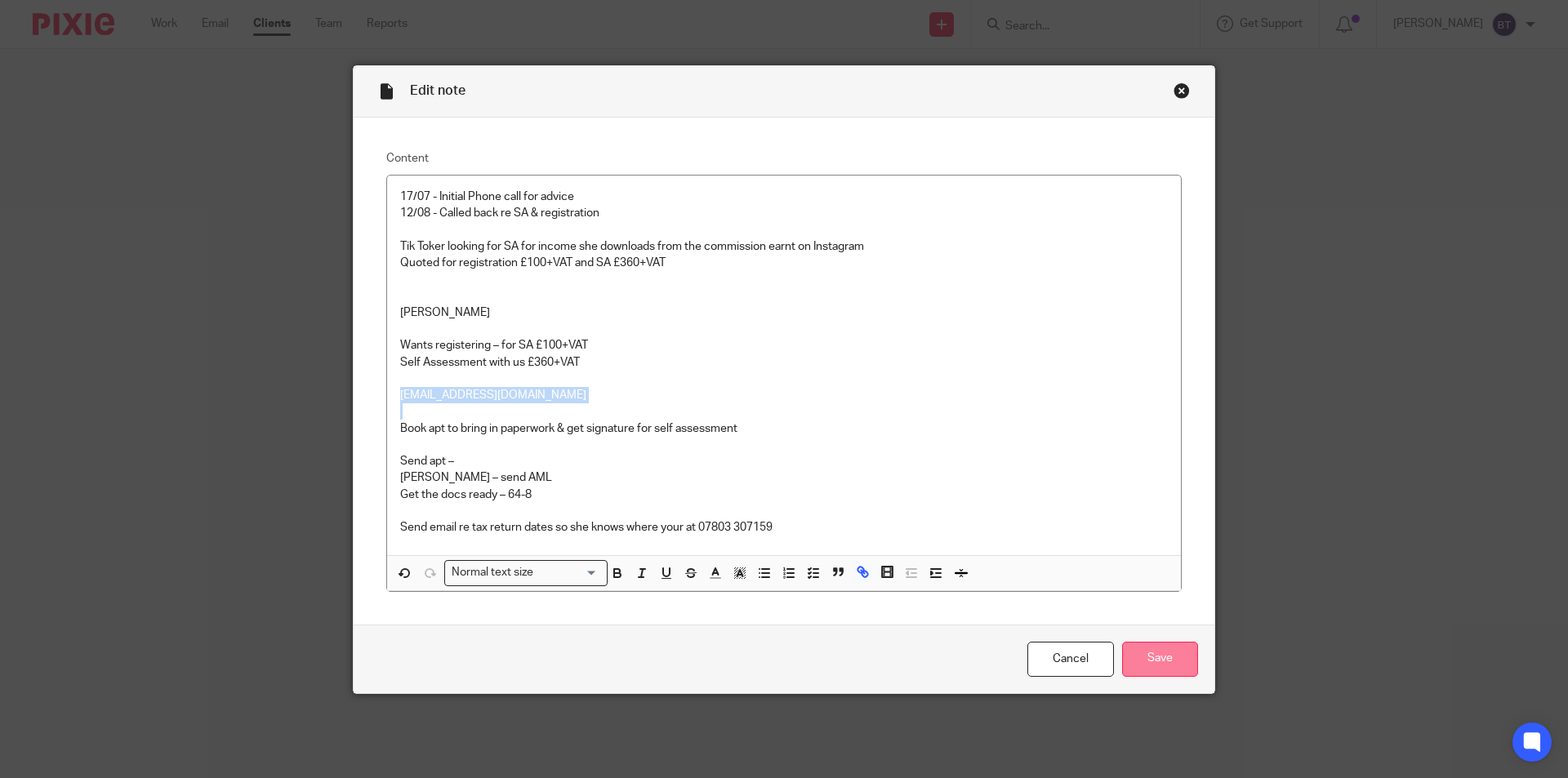
click at [1147, 651] on input "Save" at bounding box center [1160, 659] width 76 height 35
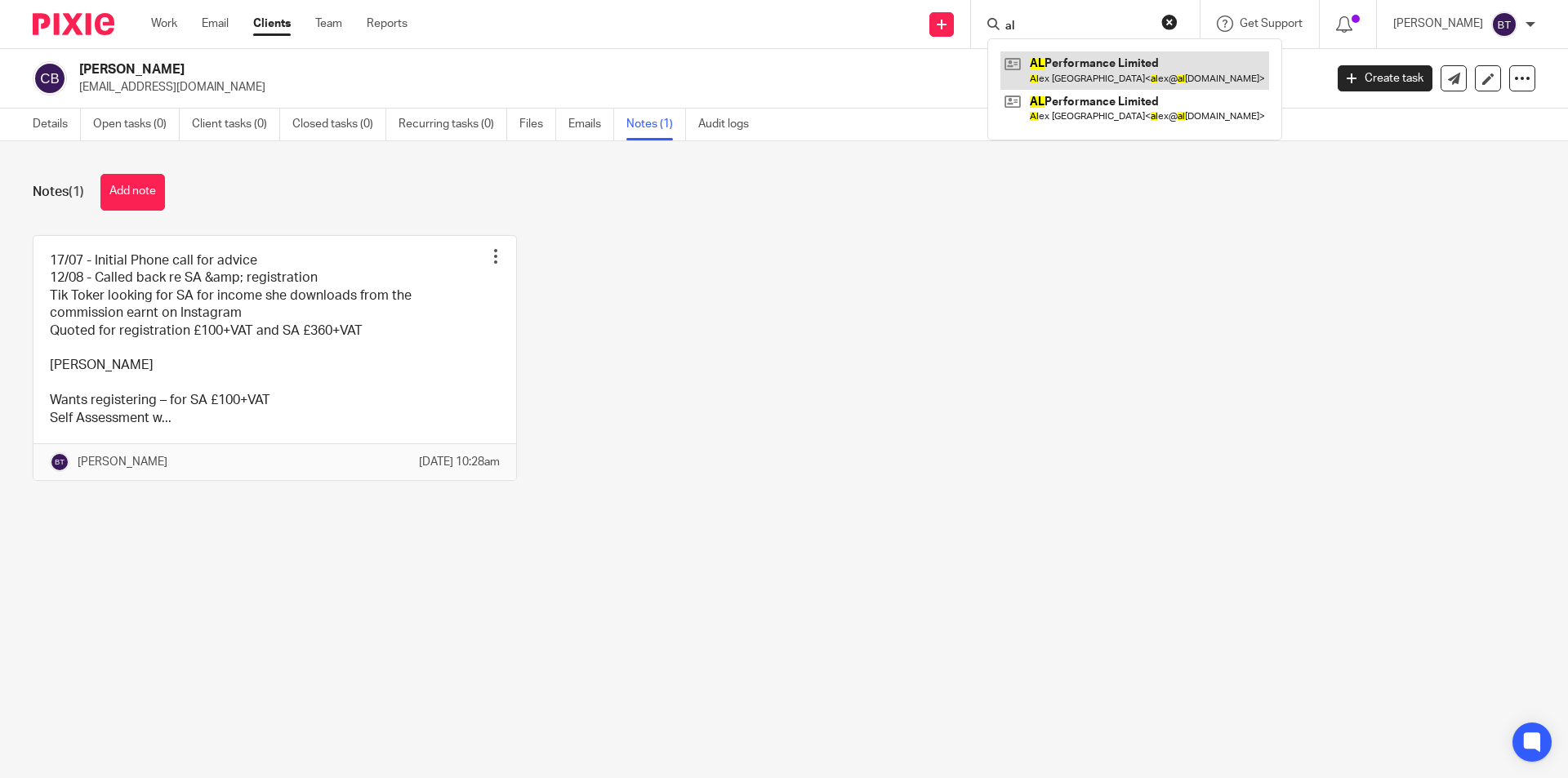
type input "al"
click at [1125, 74] on link at bounding box center [1134, 70] width 268 height 37
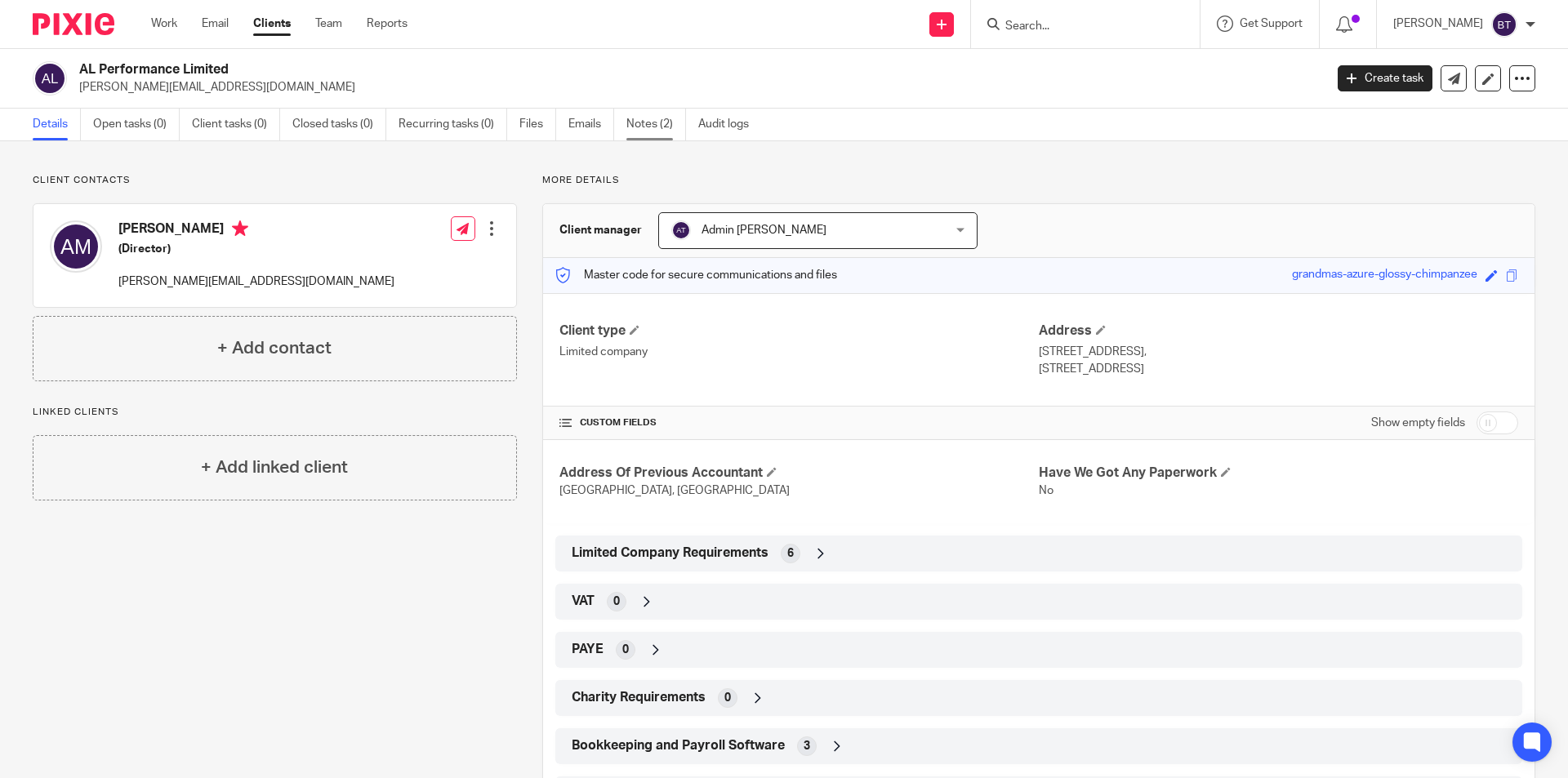
click at [675, 124] on link "Notes (2)" at bounding box center [656, 125] width 60 height 32
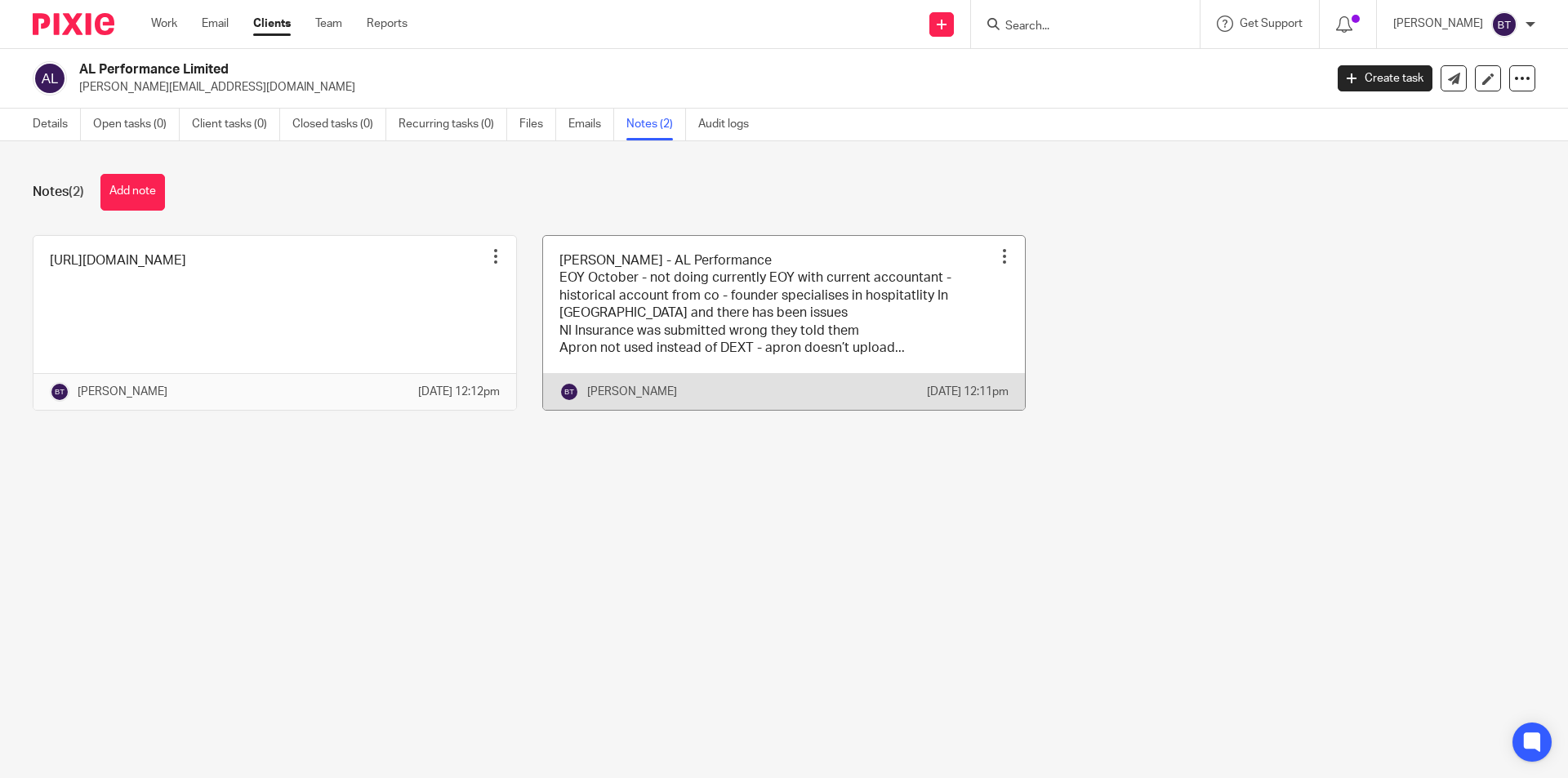
click at [859, 293] on link at bounding box center [784, 323] width 482 height 175
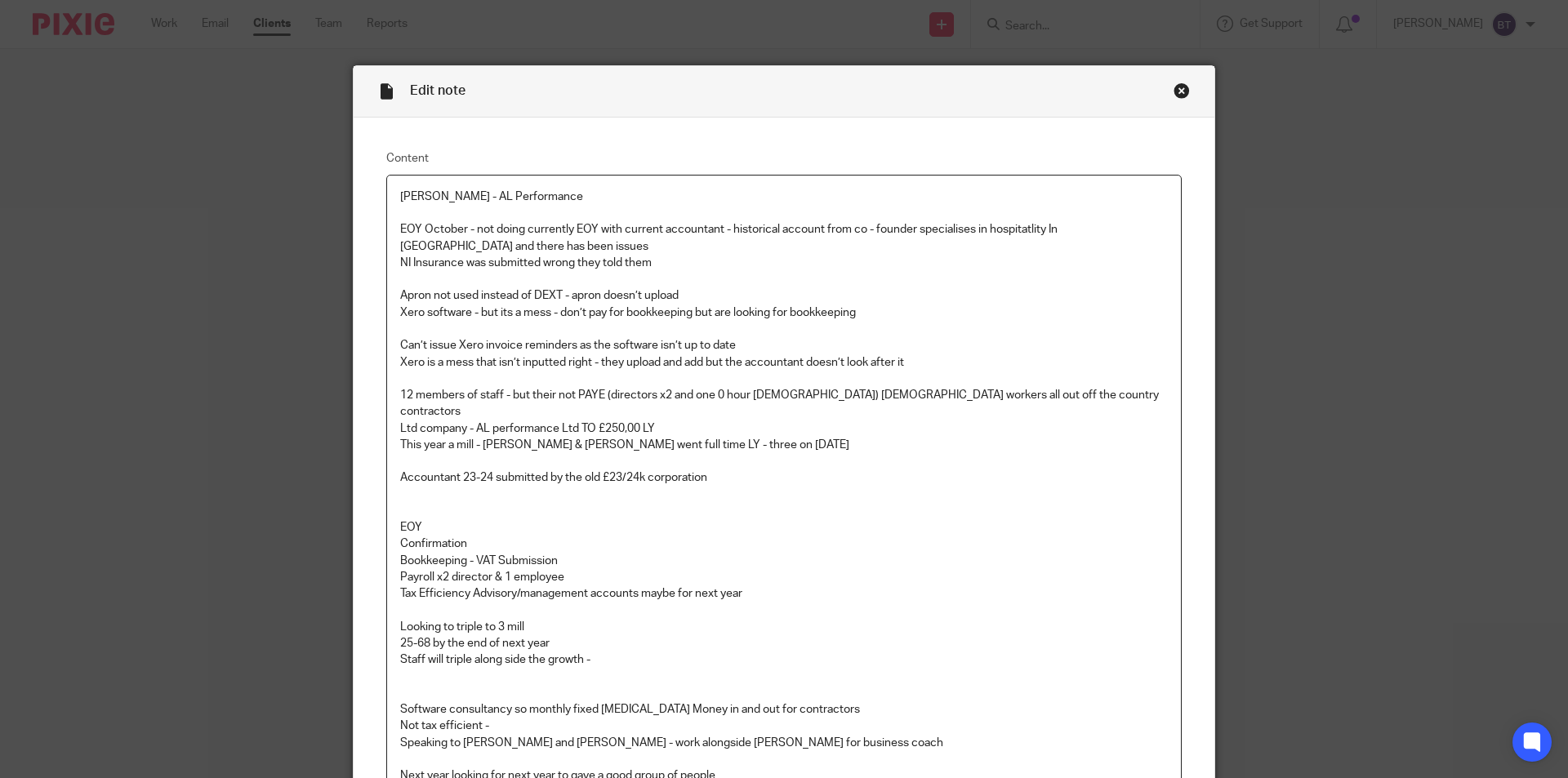
click at [687, 536] on p "Confirmation" at bounding box center [784, 544] width 768 height 16
click at [591, 553] on p "Bookkeeping - VAT Submission" at bounding box center [784, 561] width 768 height 16
drag, startPoint x: 584, startPoint y: 542, endPoint x: 356, endPoint y: 538, distance: 228.0
click at [356, 538] on div "Content Alex - AL Performance EOY October - not doing currently EOY with curren…" at bounding box center [784, 586] width 861 height 938
click at [638, 553] on p "Bookkeeping - VAT Submission" at bounding box center [784, 561] width 768 height 16
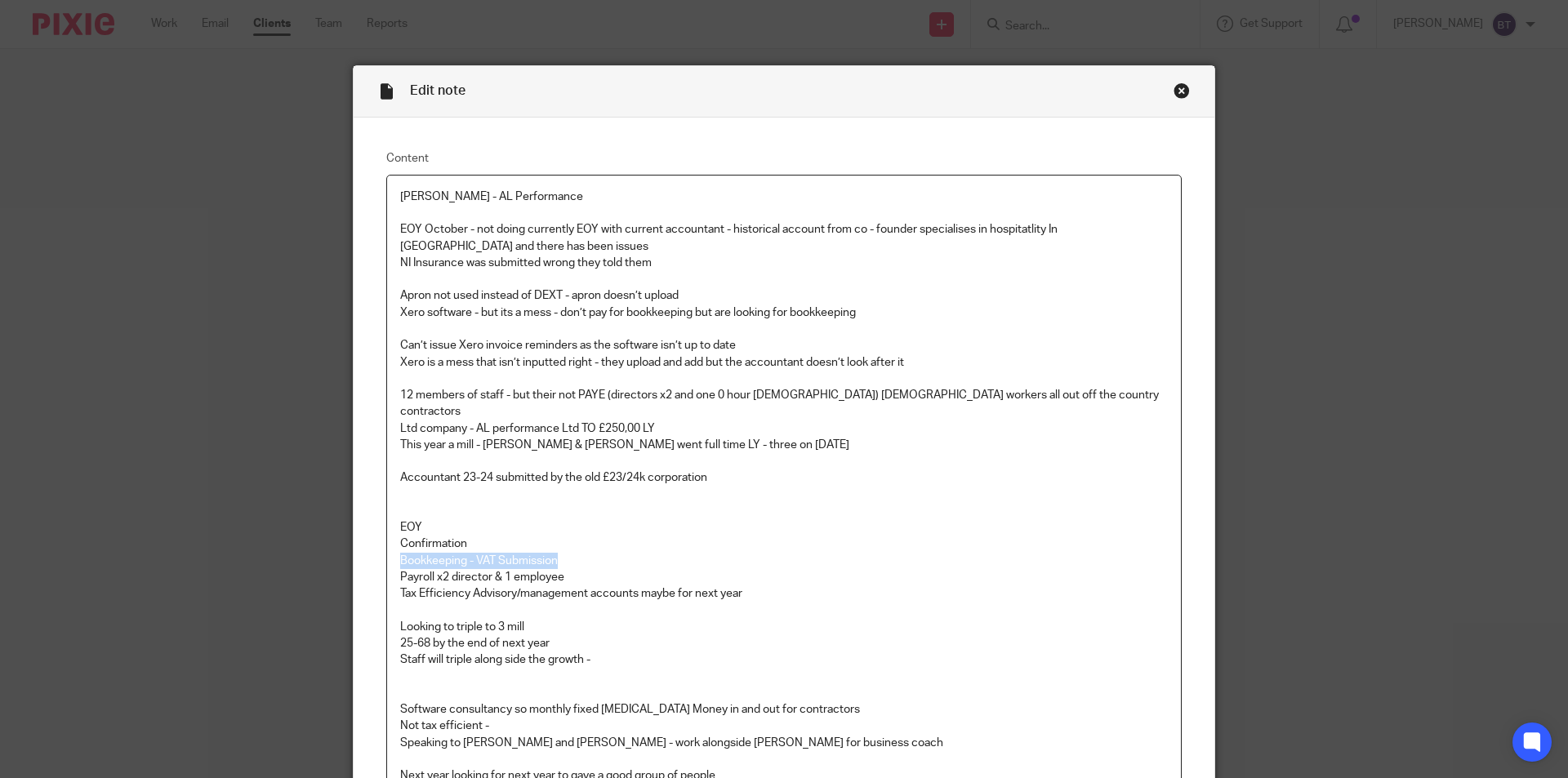
drag, startPoint x: 554, startPoint y: 544, endPoint x: 365, endPoint y: 539, distance: 189.1
click at [365, 539] on div "Content Alex - AL Performance EOY October - not doing currently EOY with curren…" at bounding box center [784, 586] width 861 height 938
click at [580, 569] on p "Payroll x2 director & 1 employee" at bounding box center [784, 577] width 768 height 16
click at [564, 536] on p "Confirmation" at bounding box center [784, 544] width 768 height 16
click at [564, 553] on p "Bookkeeping - VAT Submission" at bounding box center [784, 561] width 768 height 16
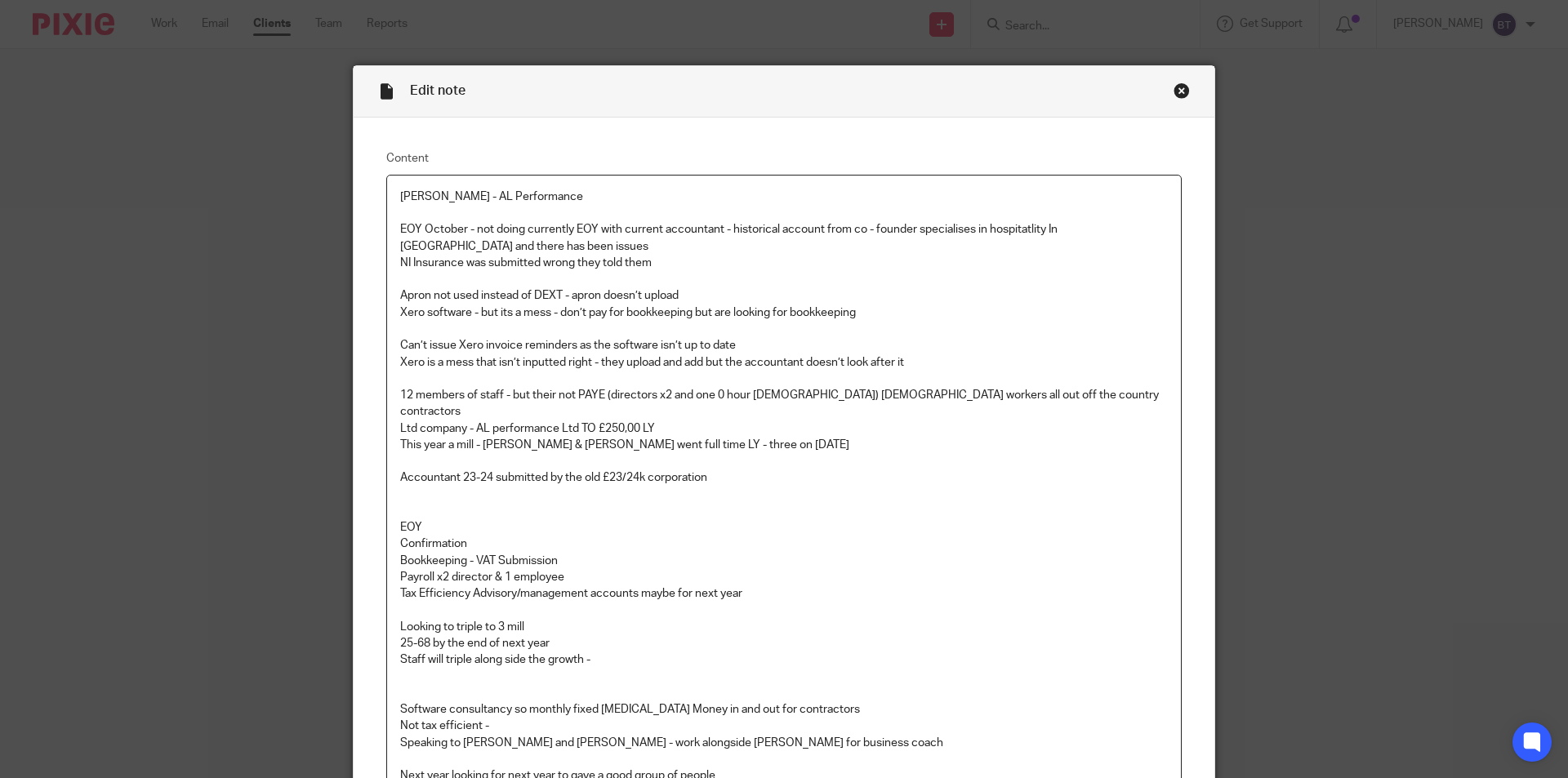
drag, startPoint x: 996, startPoint y: 220, endPoint x: 998, endPoint y: 256, distance: 36.1
click at [990, 262] on p "NI Insurance was submitted wrong they told them" at bounding box center [784, 263] width 768 height 16
drag, startPoint x: 1009, startPoint y: 239, endPoint x: 1017, endPoint y: 223, distance: 17.9
drag, startPoint x: 942, startPoint y: 256, endPoint x: 931, endPoint y: 266, distance: 14.9
click at [941, 258] on p "NI Insurance was submitted wrong they told them" at bounding box center [784, 263] width 768 height 16
